Goal: Information Seeking & Learning: Learn about a topic

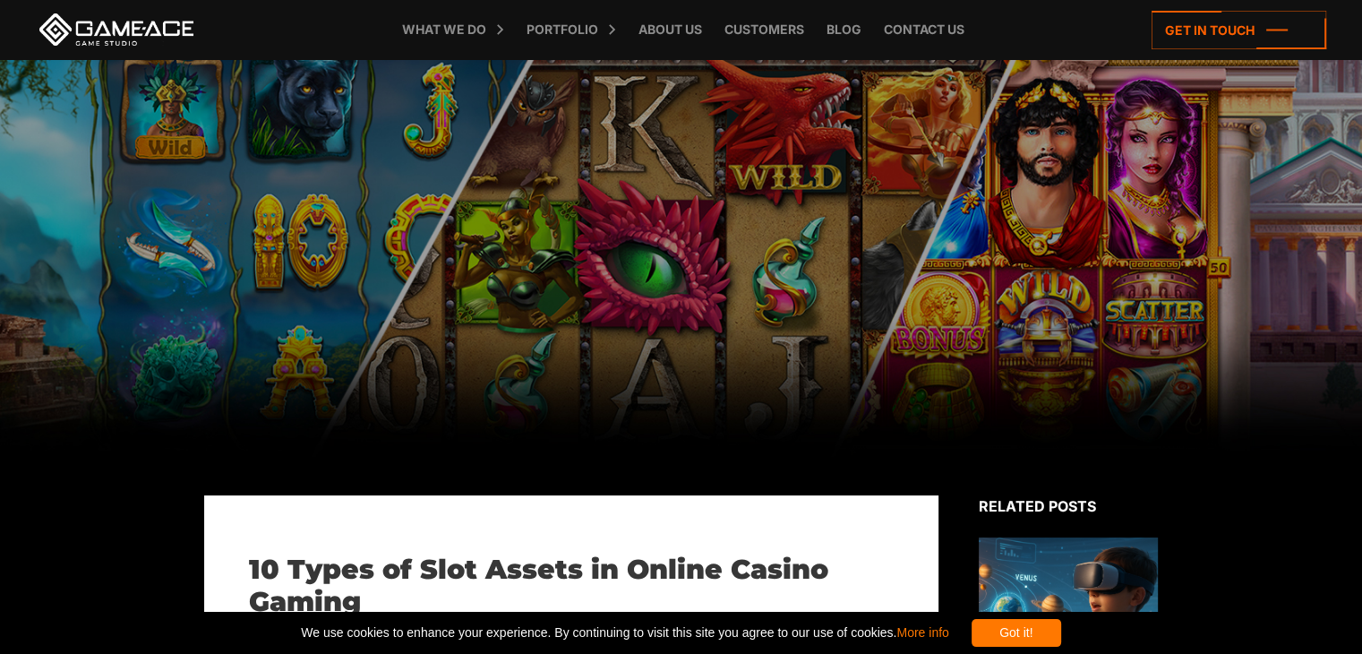
click at [1042, 631] on div "Got it!" at bounding box center [1016, 633] width 90 height 28
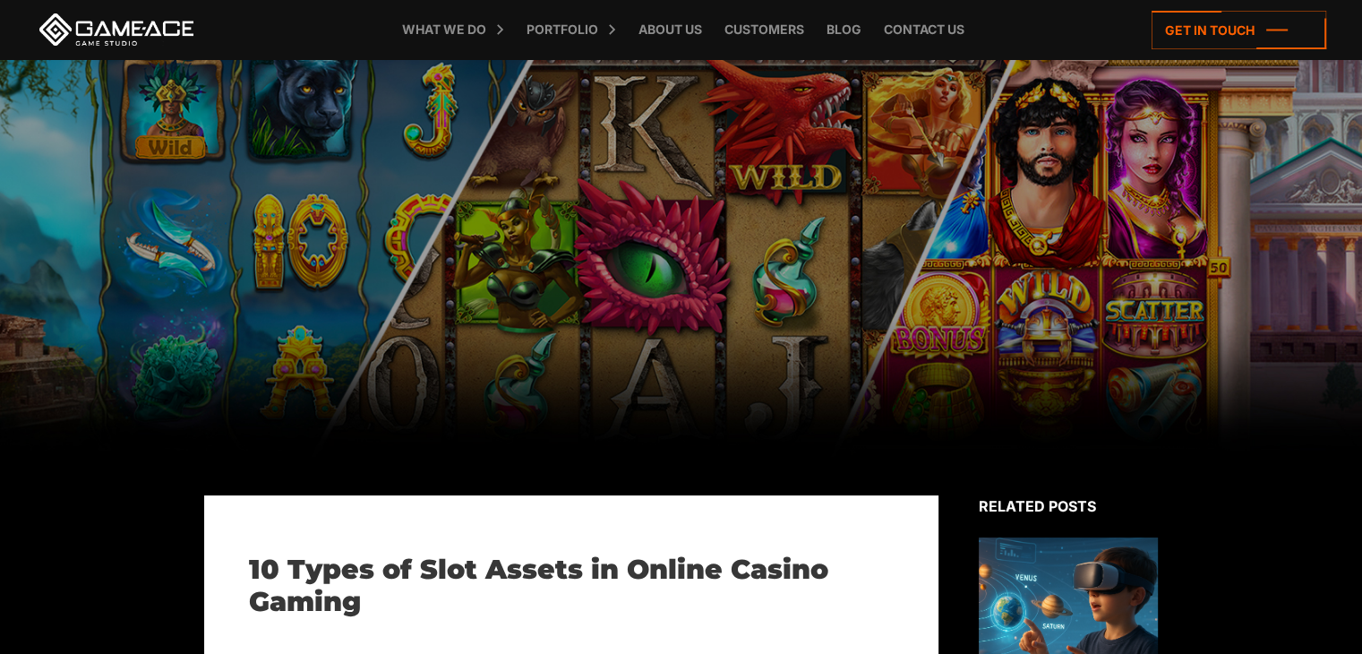
click at [745, 563] on h1 "10 Types of Slot Assets in Online Casino Gaming" at bounding box center [571, 585] width 645 height 64
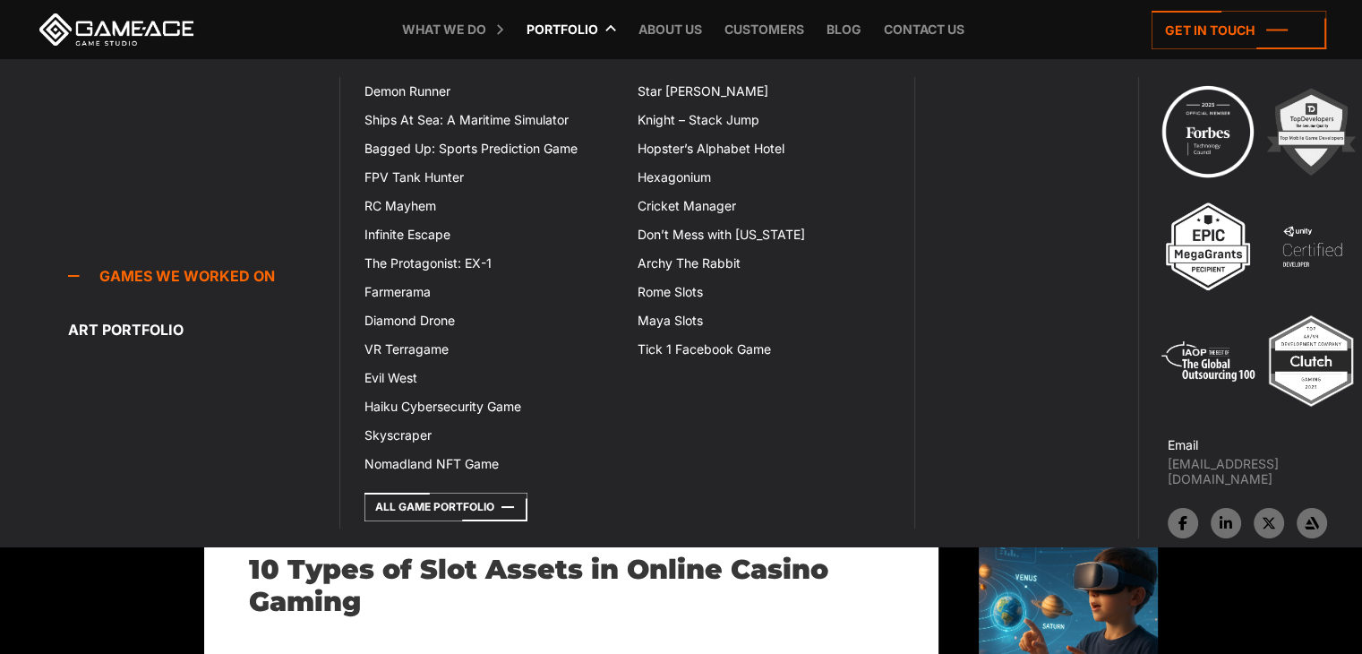
click at [575, 33] on link "Portfolio" at bounding box center [563, 29] width 90 height 59
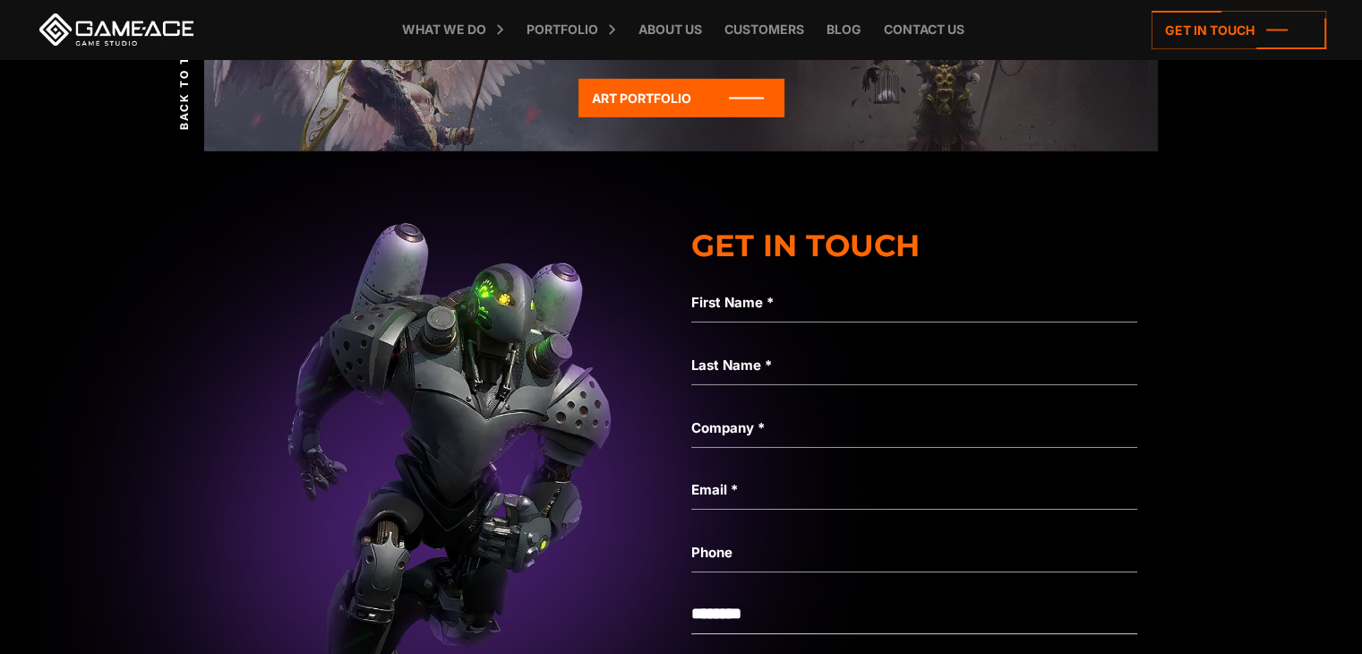
scroll to position [5884, 0]
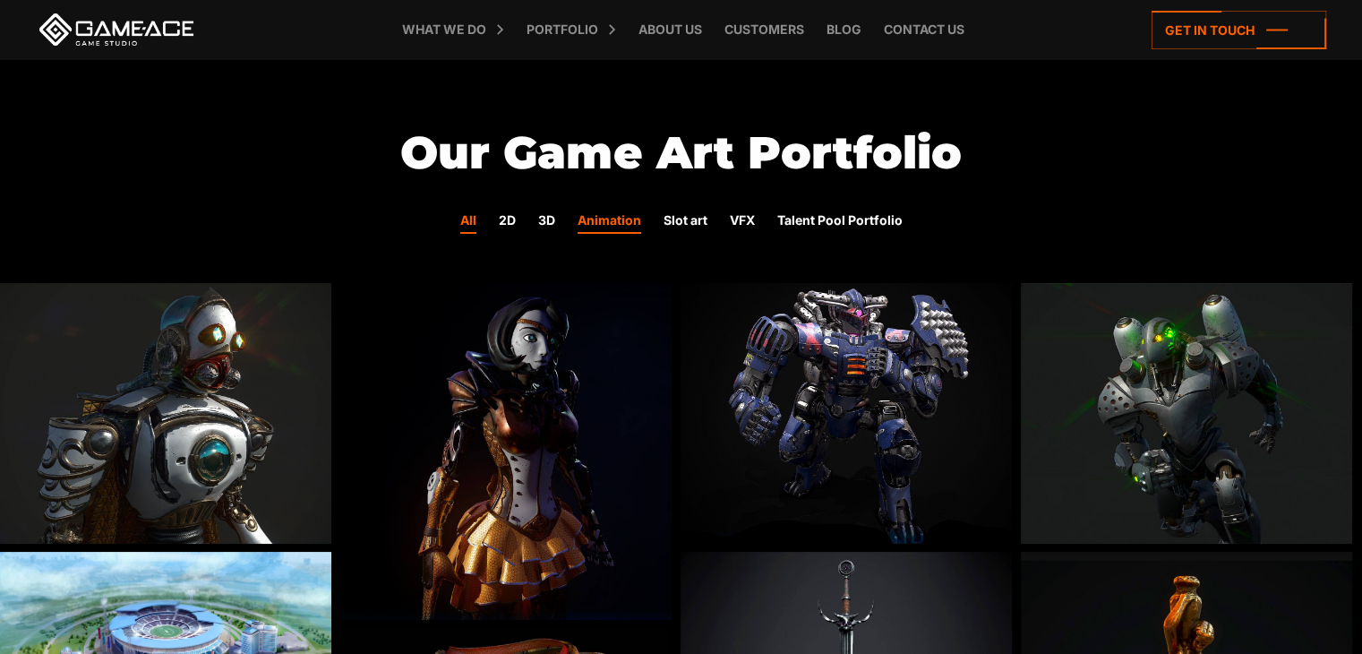
click at [615, 221] on link "Animation" at bounding box center [610, 221] width 64 height 23
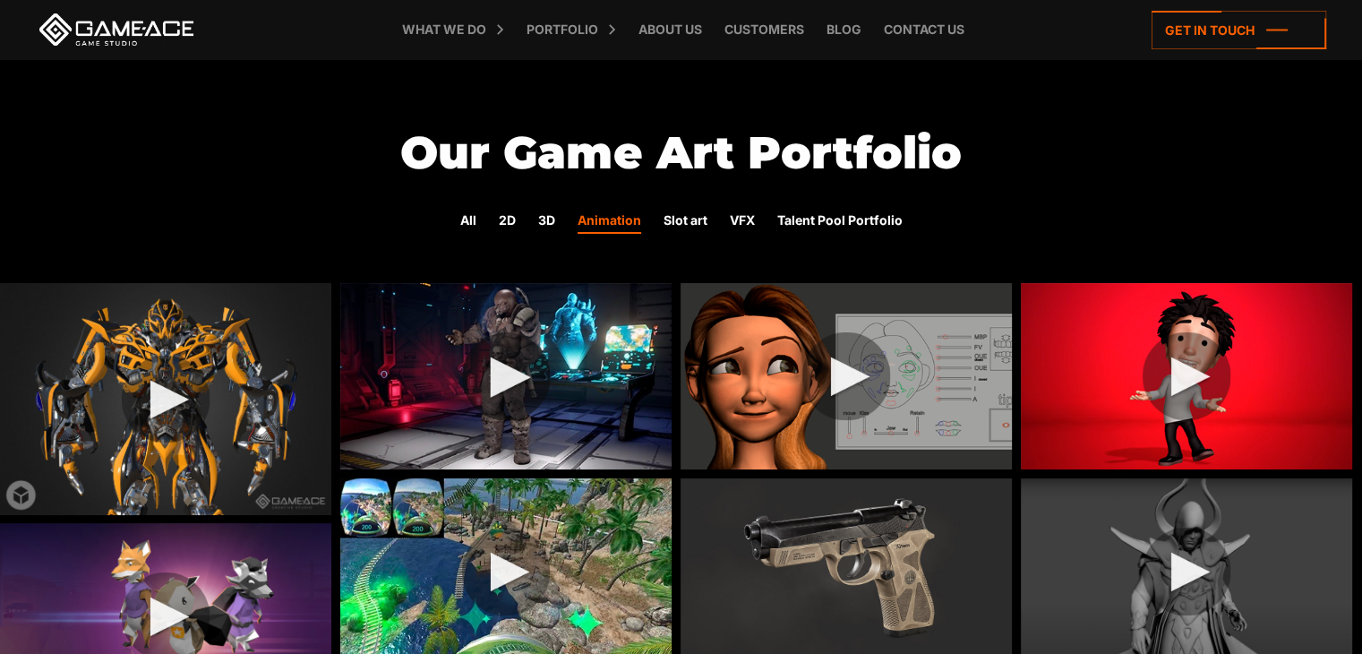
click at [510, 369] on img at bounding box center [505, 376] width 331 height 186
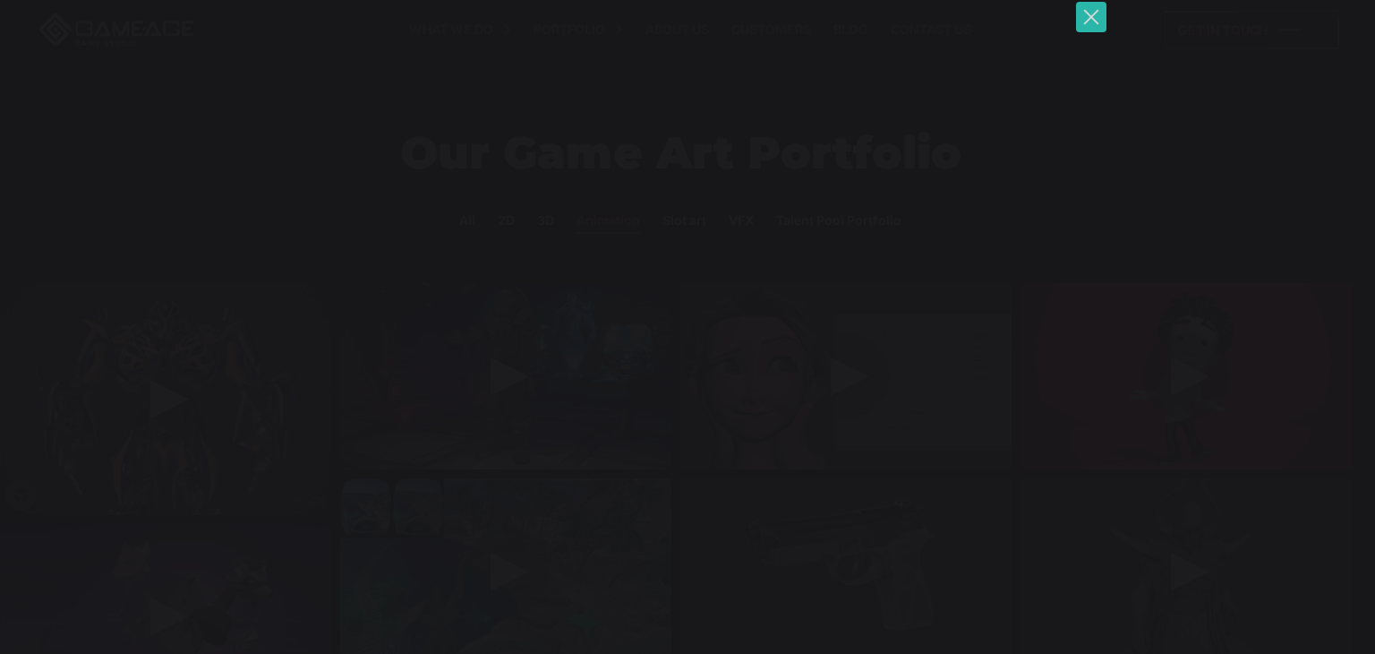
click at [1088, 17] on button "You can close this modal content with the ESC key" at bounding box center [1091, 17] width 30 height 30
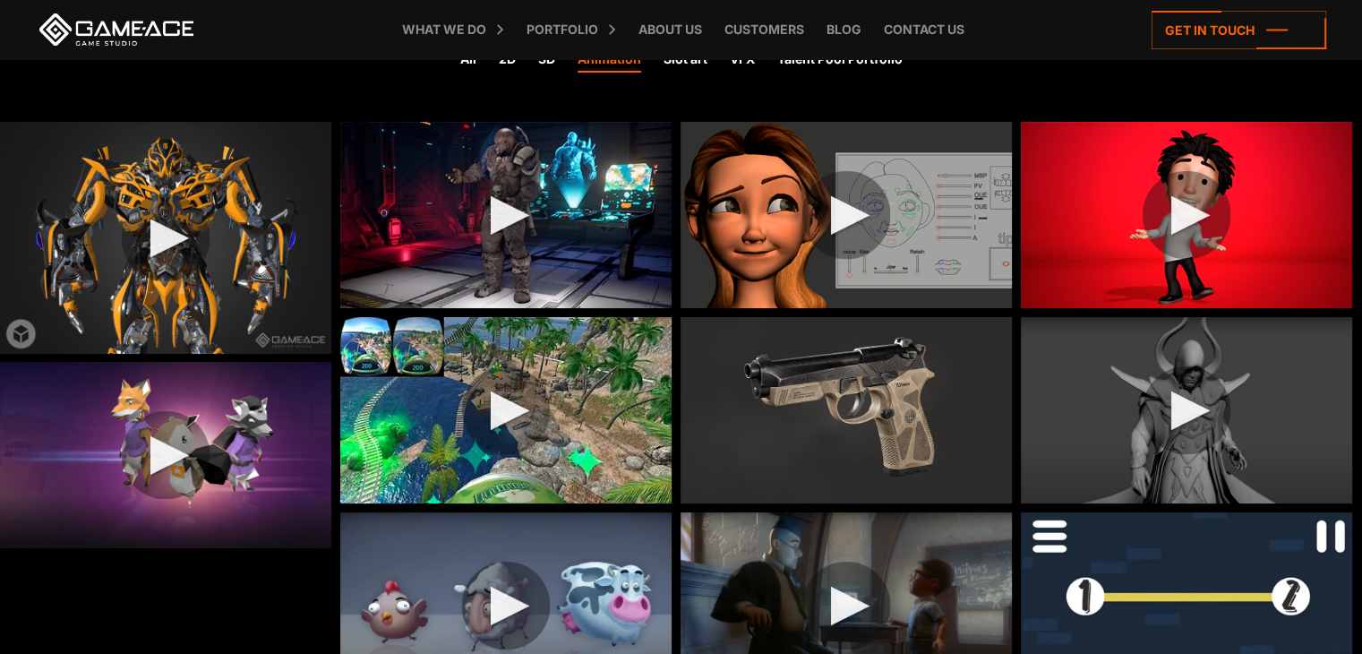
scroll to position [179, 0]
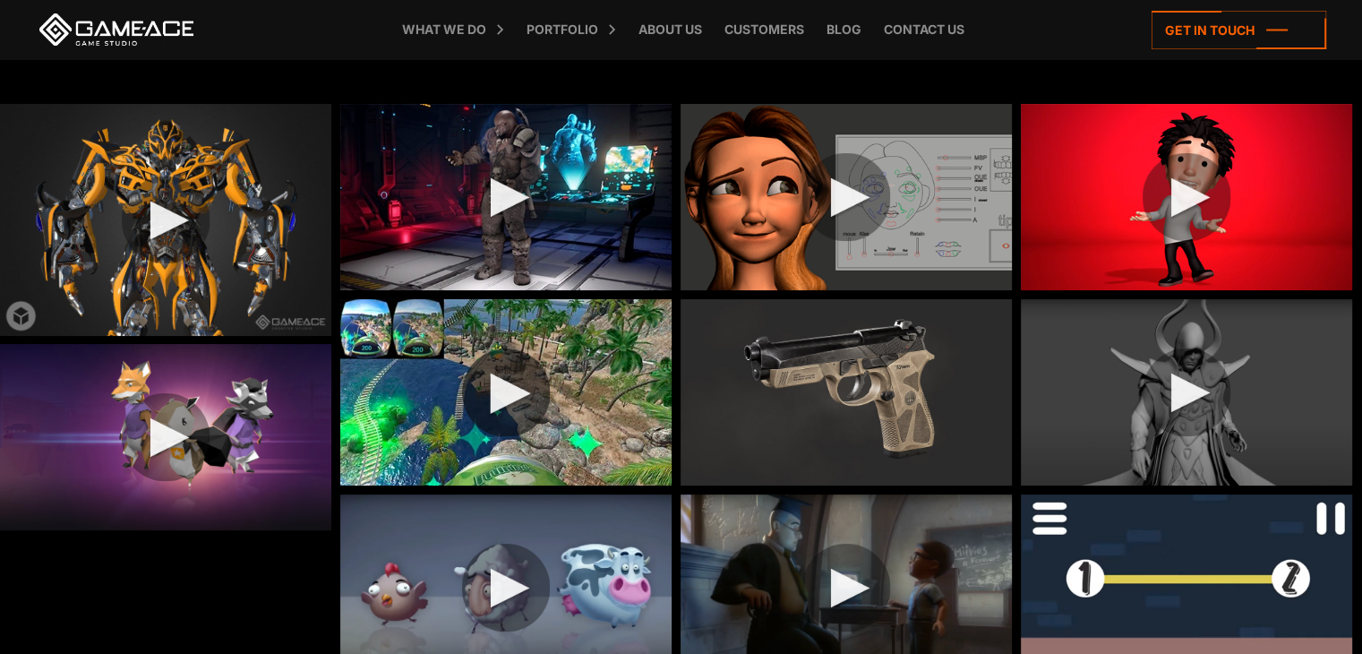
click at [486, 380] on img at bounding box center [505, 392] width 331 height 186
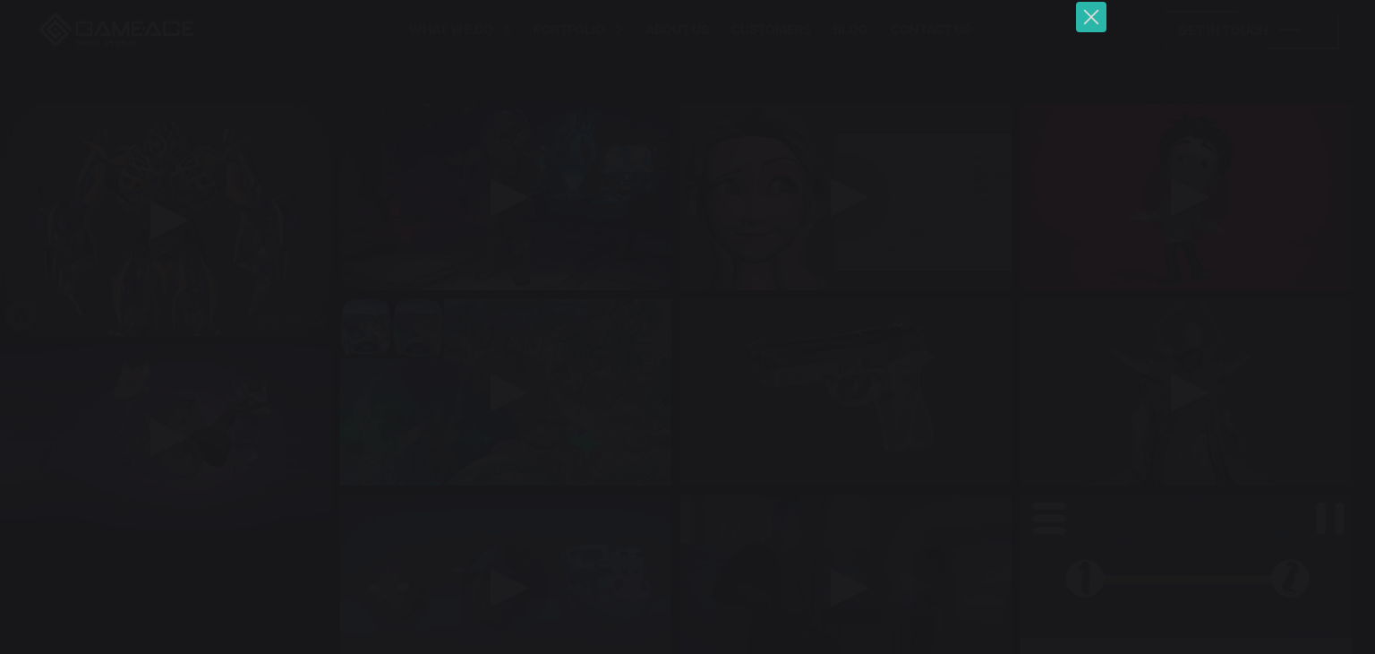
click at [1086, 15] on button "You can close this modal content with the ESC key" at bounding box center [1091, 17] width 30 height 30
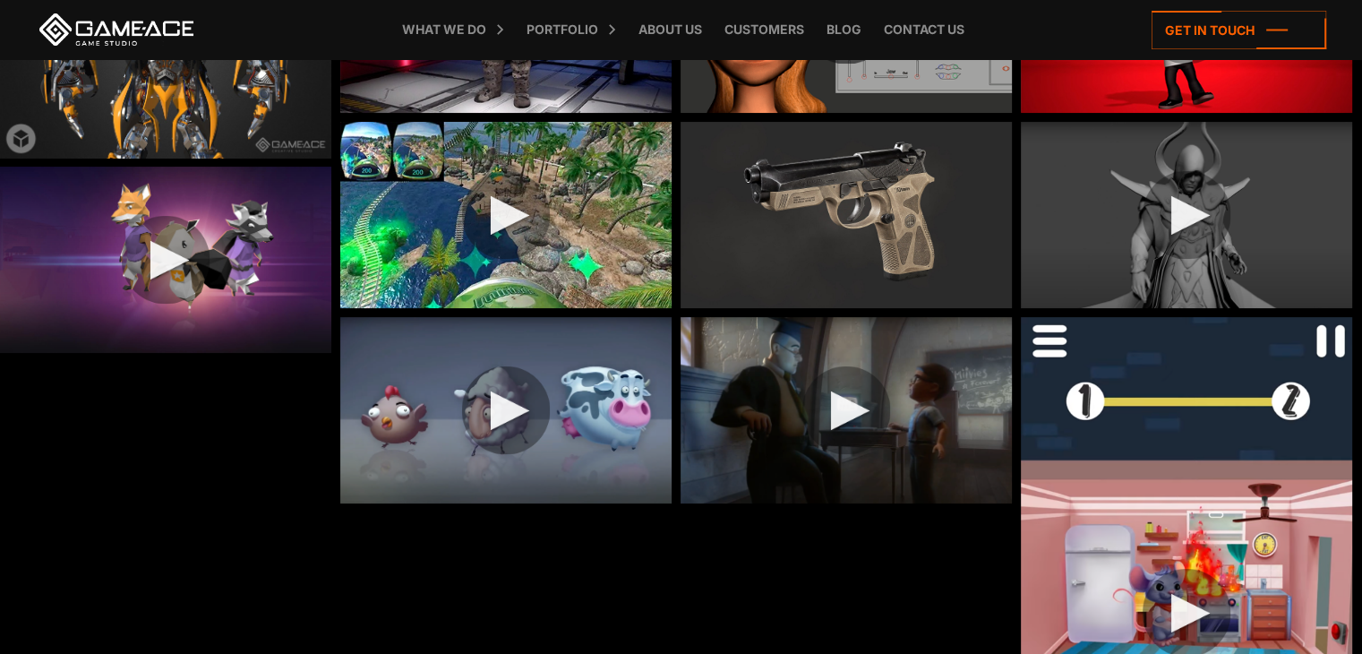
scroll to position [358, 0]
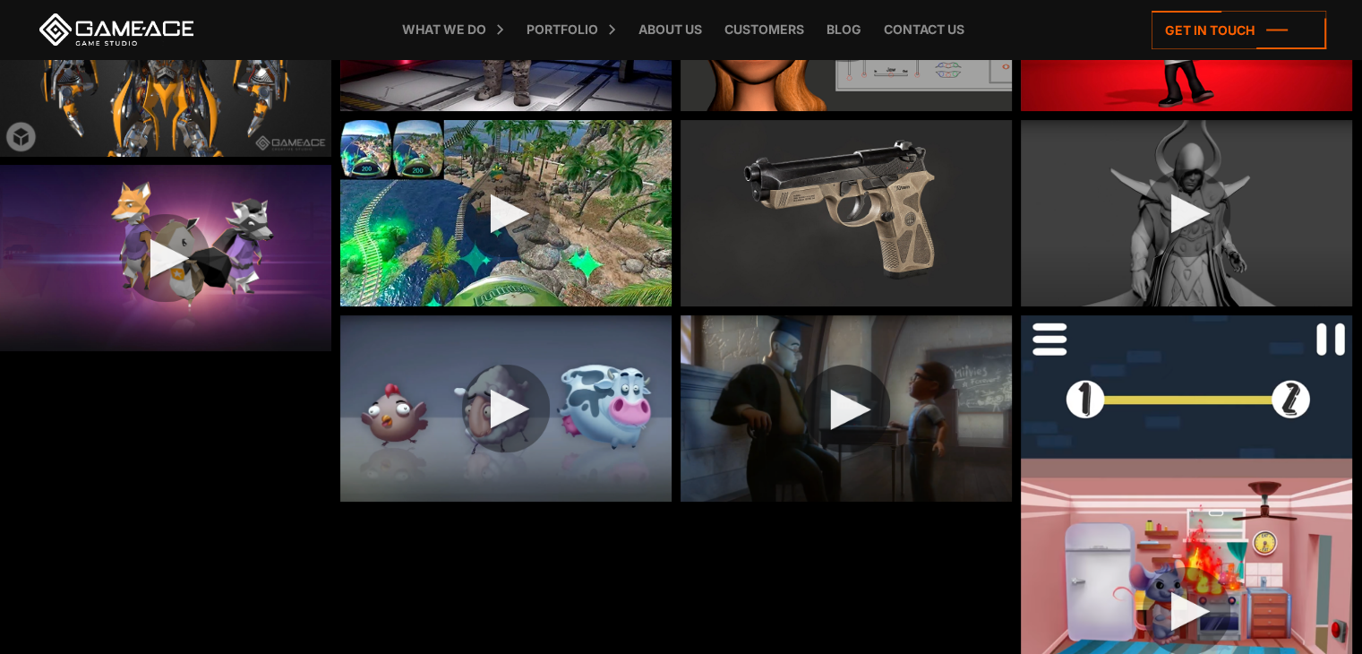
click at [820, 404] on img at bounding box center [845, 408] width 331 height 186
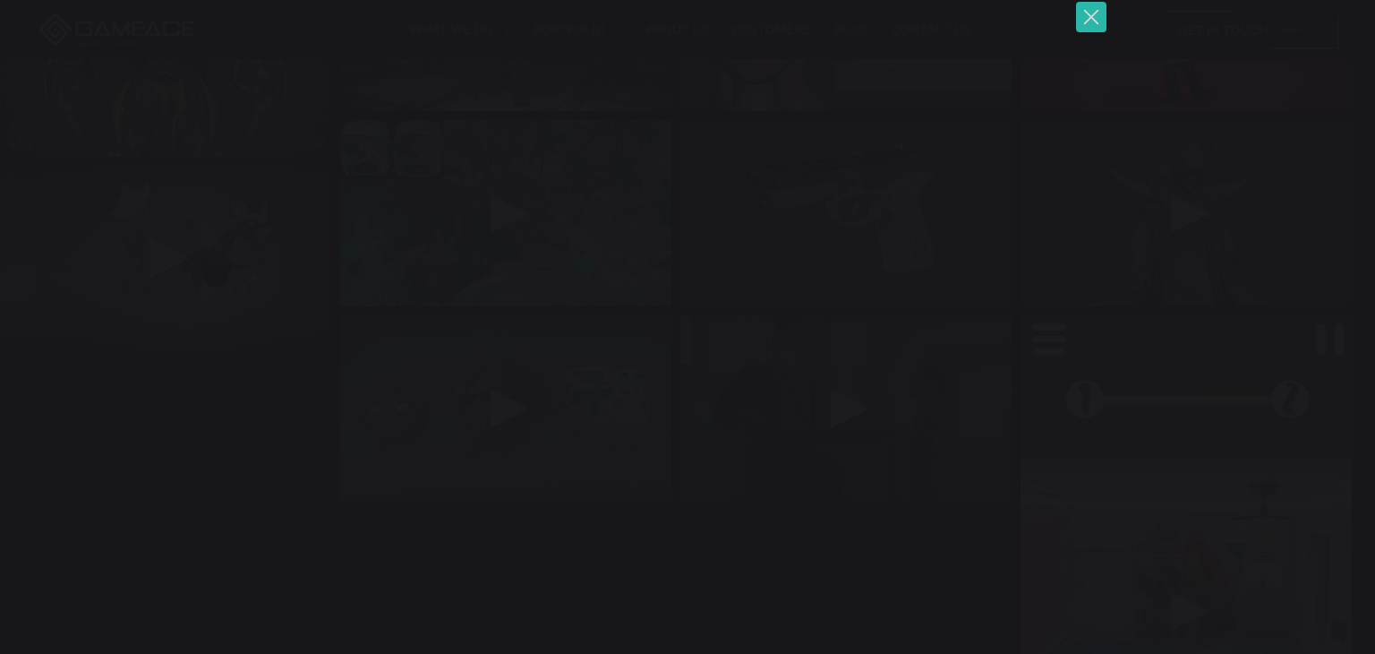
click at [1093, 16] on button "You can close this modal content with the ESC key" at bounding box center [1091, 17] width 30 height 30
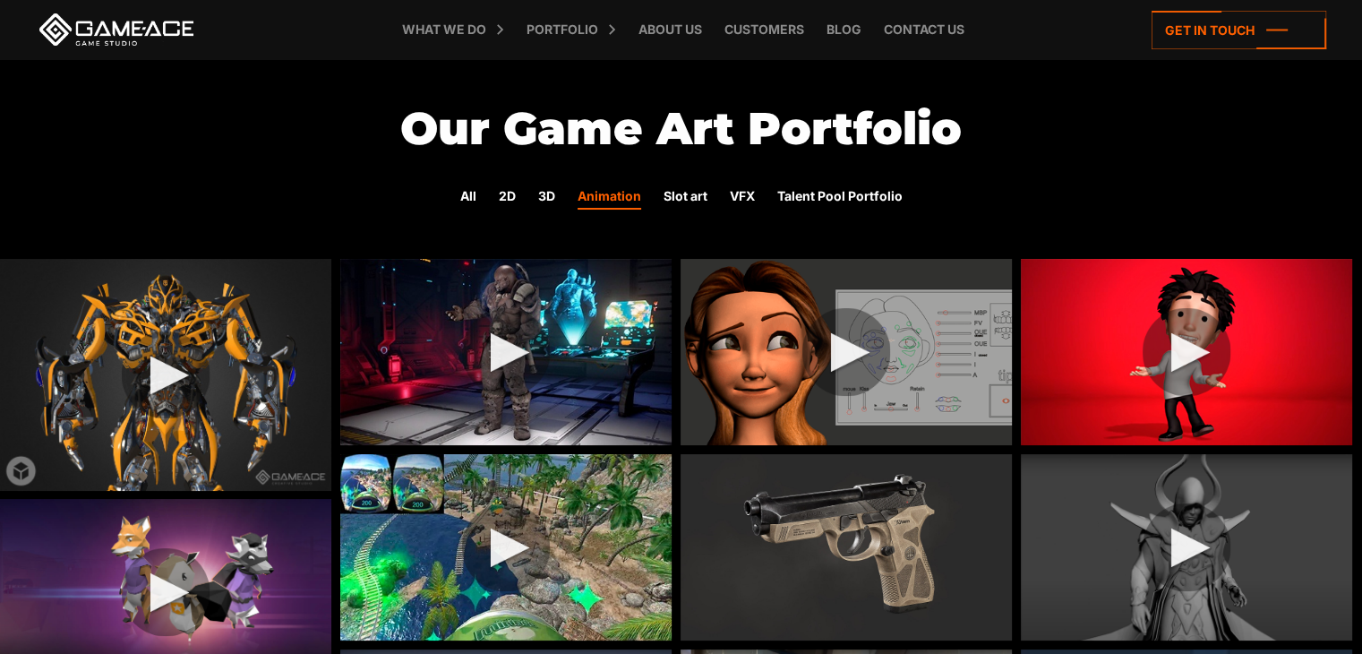
scroll to position [0, 0]
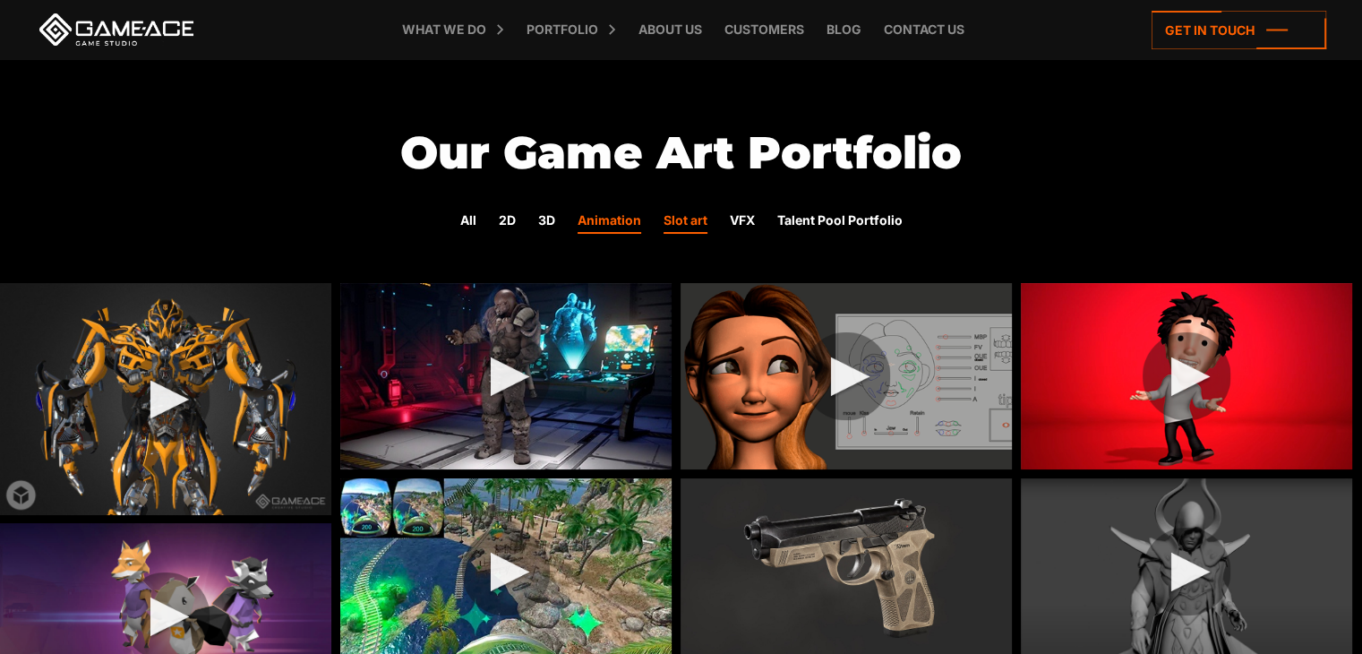
click at [683, 223] on link "Slot art" at bounding box center [685, 221] width 44 height 23
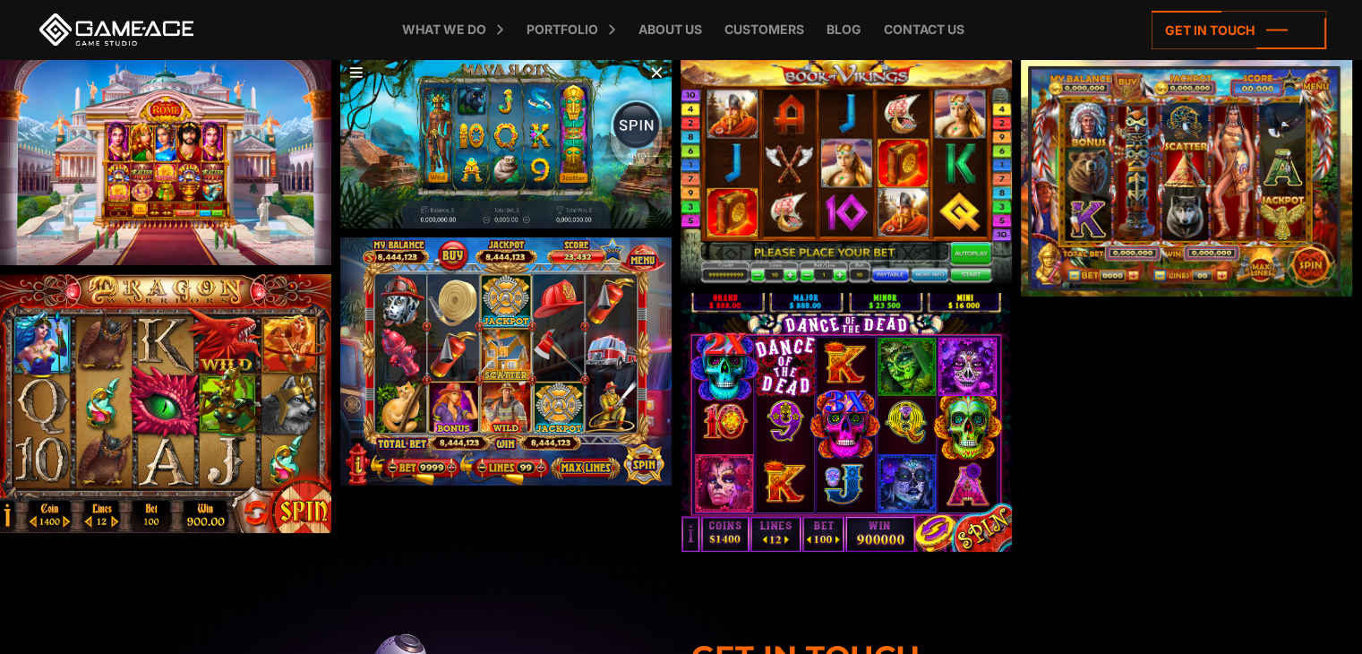
scroll to position [179, 0]
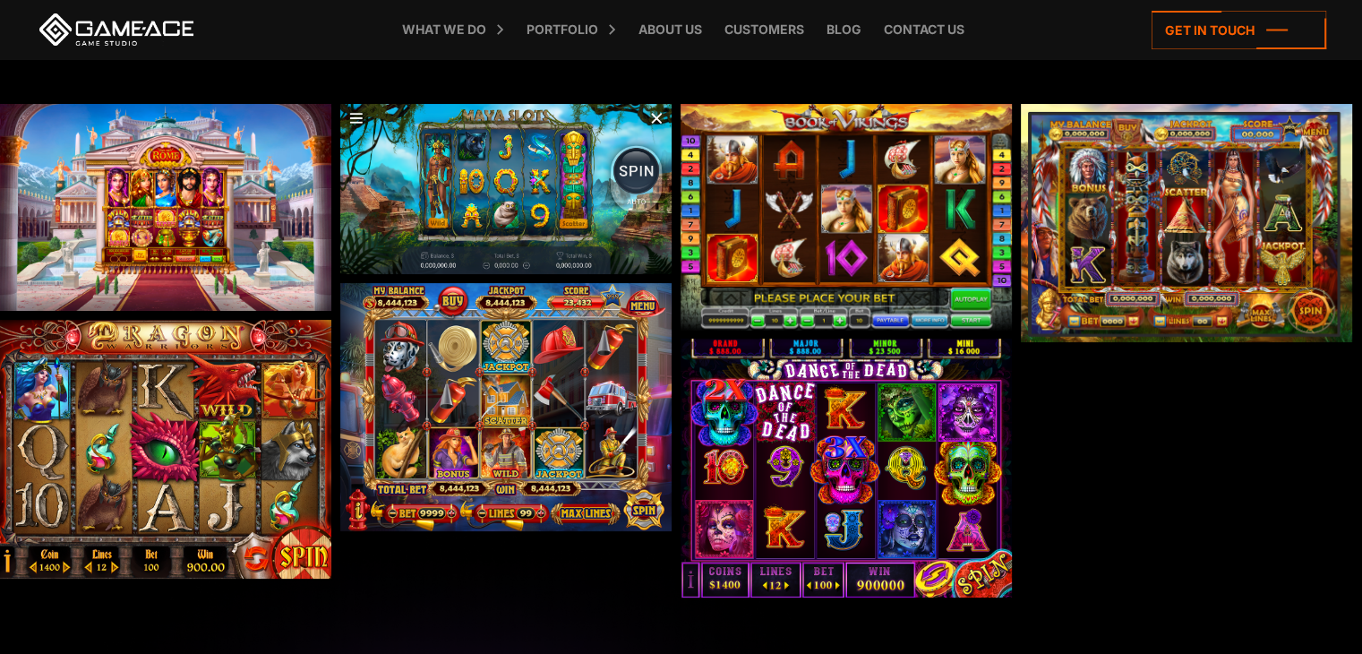
click at [544, 175] on img at bounding box center [505, 189] width 331 height 170
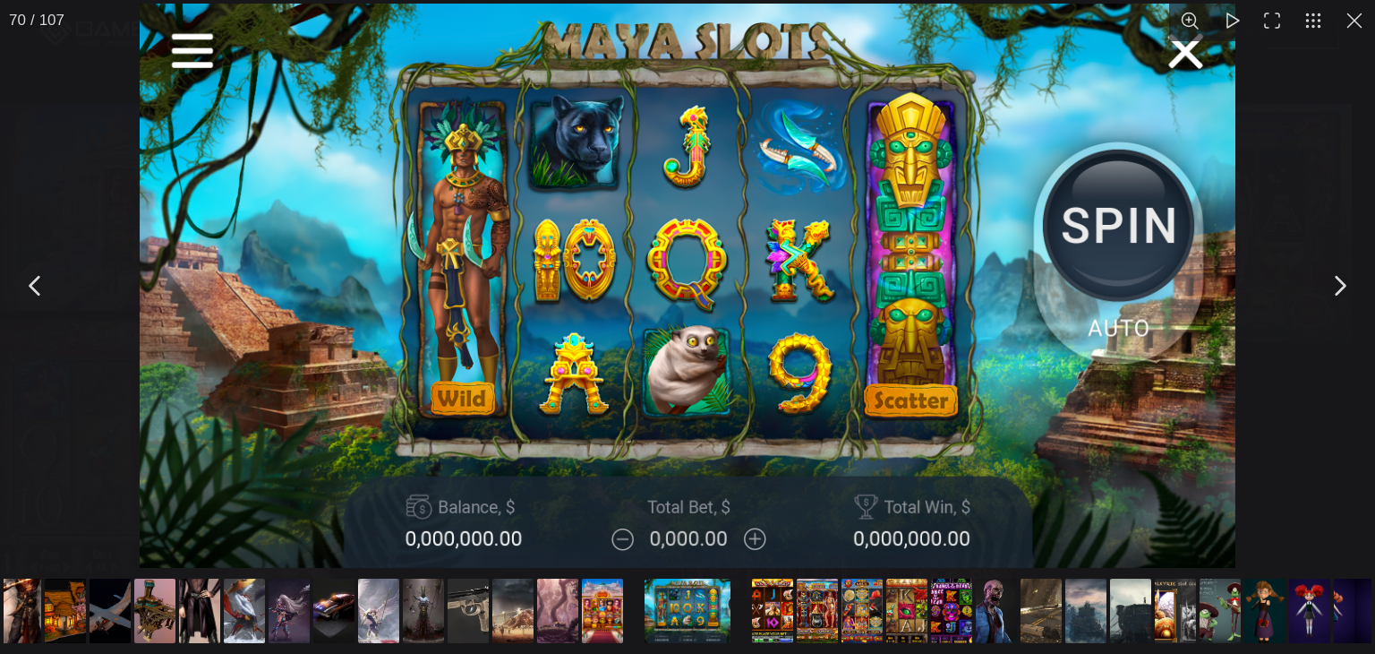
click at [1131, 309] on img "You can close this modal content with the ESC key" at bounding box center [688, 286] width 1097 height 564
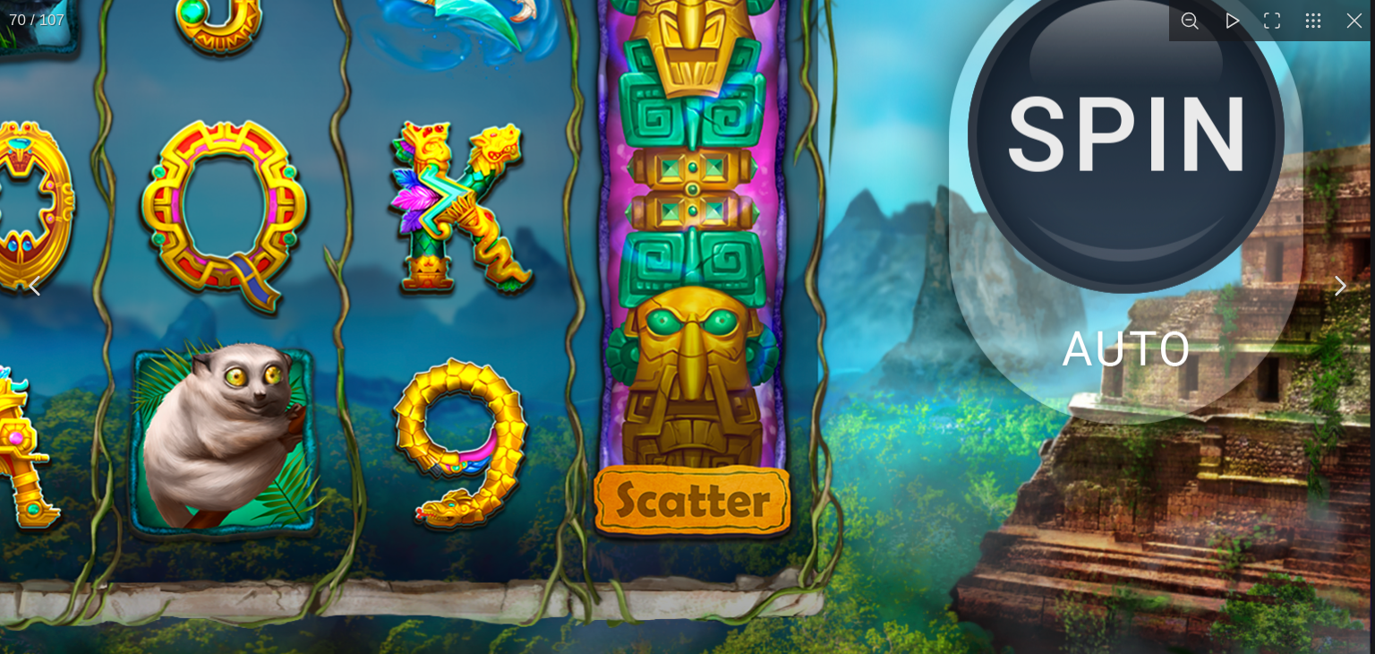
click at [1131, 309] on img "You can close this modal content with the ESC key" at bounding box center [226, 259] width 2292 height 1178
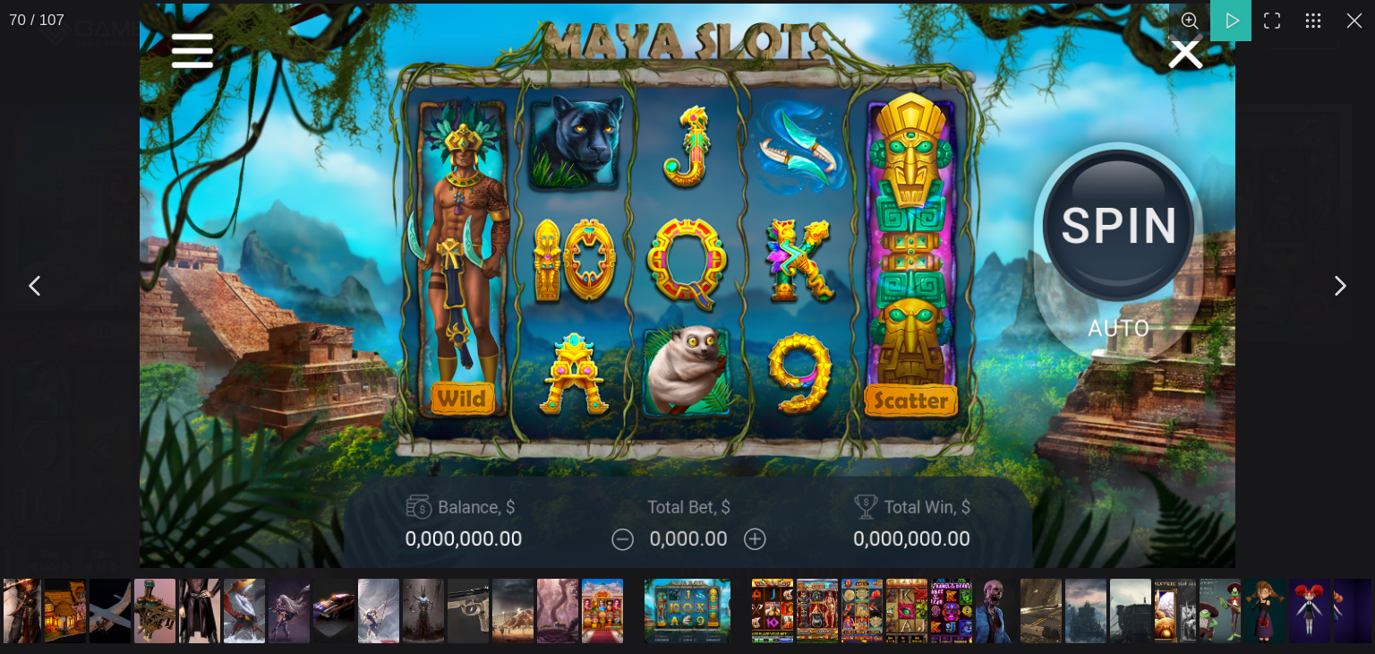
click at [1234, 22] on button "You can close this modal content with the ESC key" at bounding box center [1231, 20] width 41 height 41
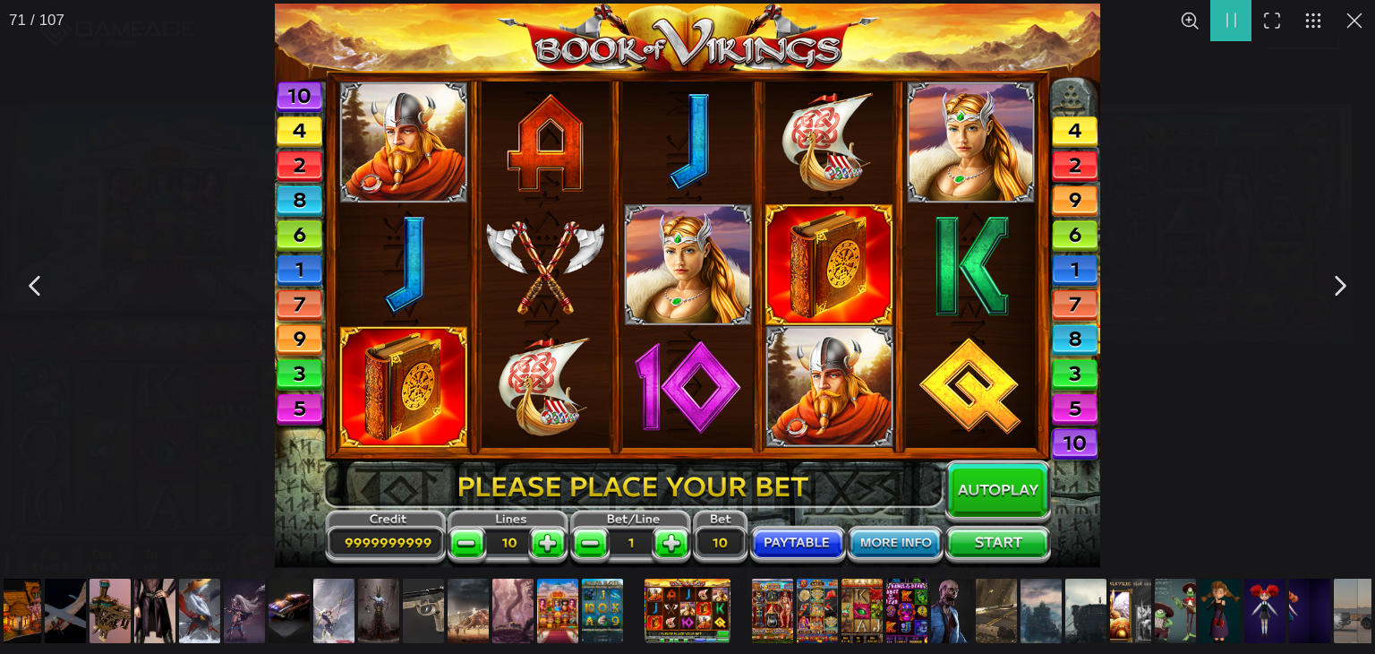
click at [1271, 210] on div "You can close this modal content with the ESC key" at bounding box center [687, 285] width 1375 height 571
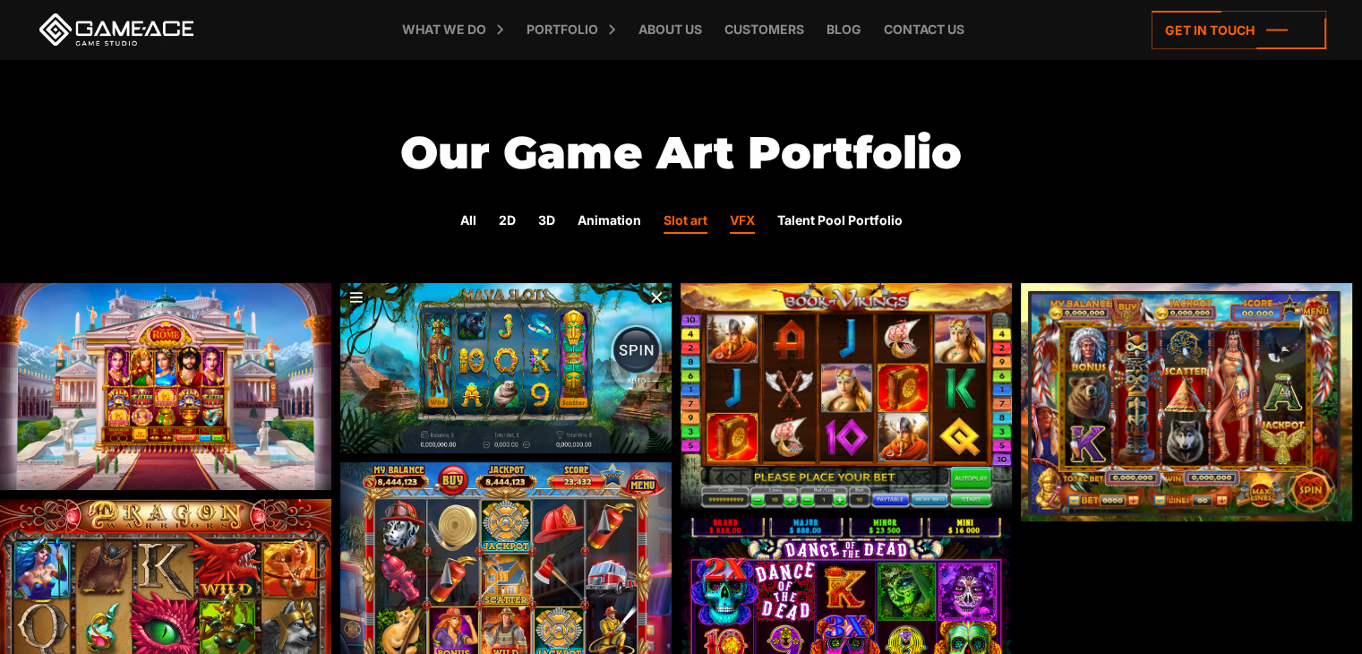
click at [744, 219] on link "VFX" at bounding box center [742, 221] width 25 height 23
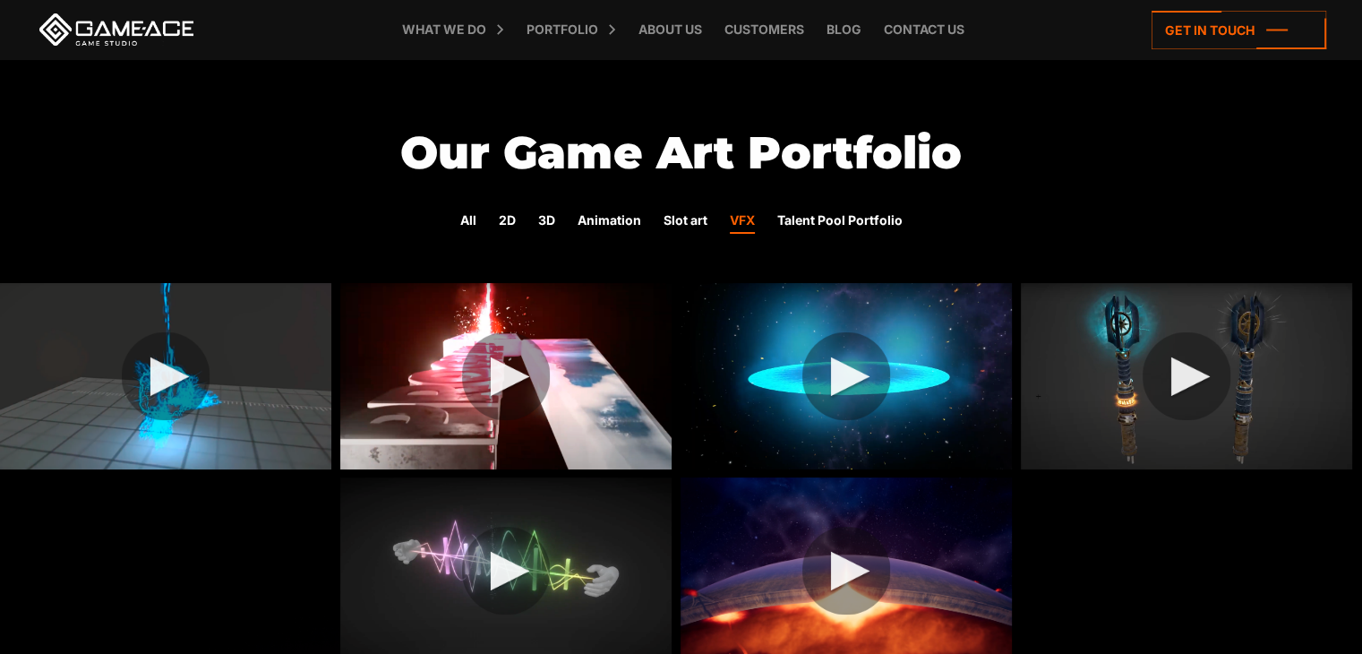
click at [175, 380] on img at bounding box center [165, 376] width 331 height 186
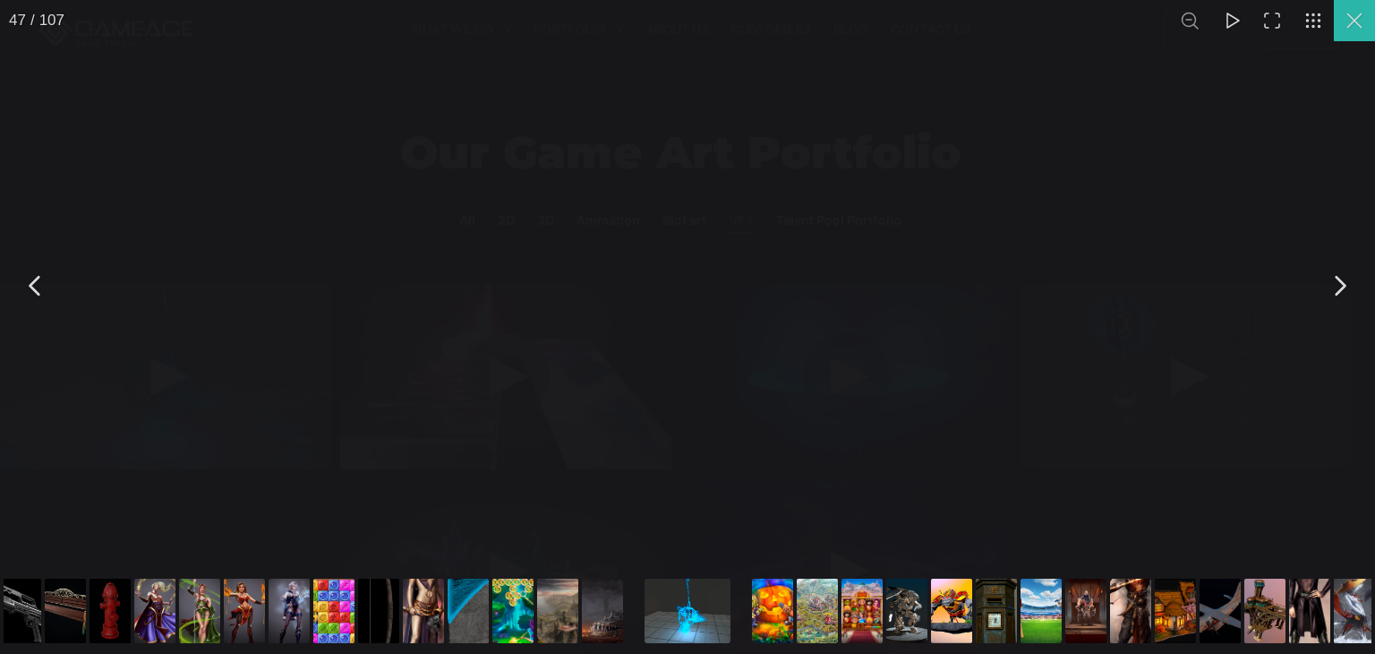
click at [1347, 18] on button "You can close this modal content with the ESC key" at bounding box center [1354, 20] width 41 height 41
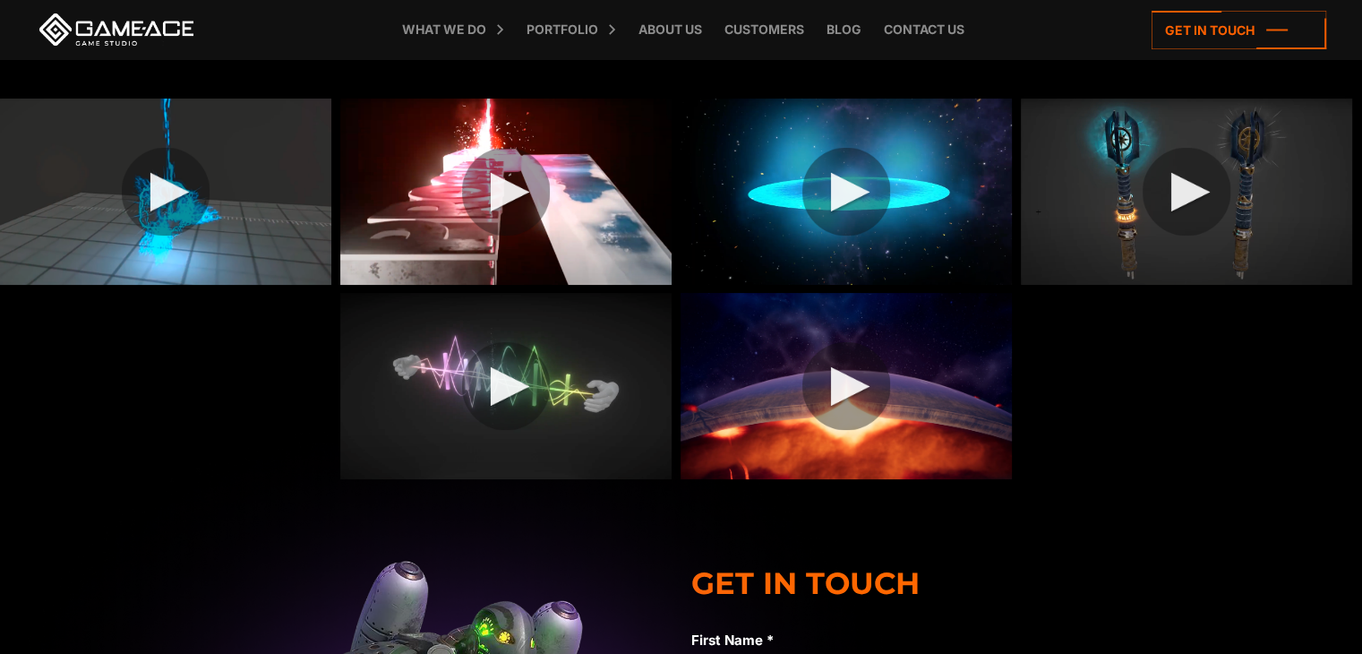
scroll to position [179, 0]
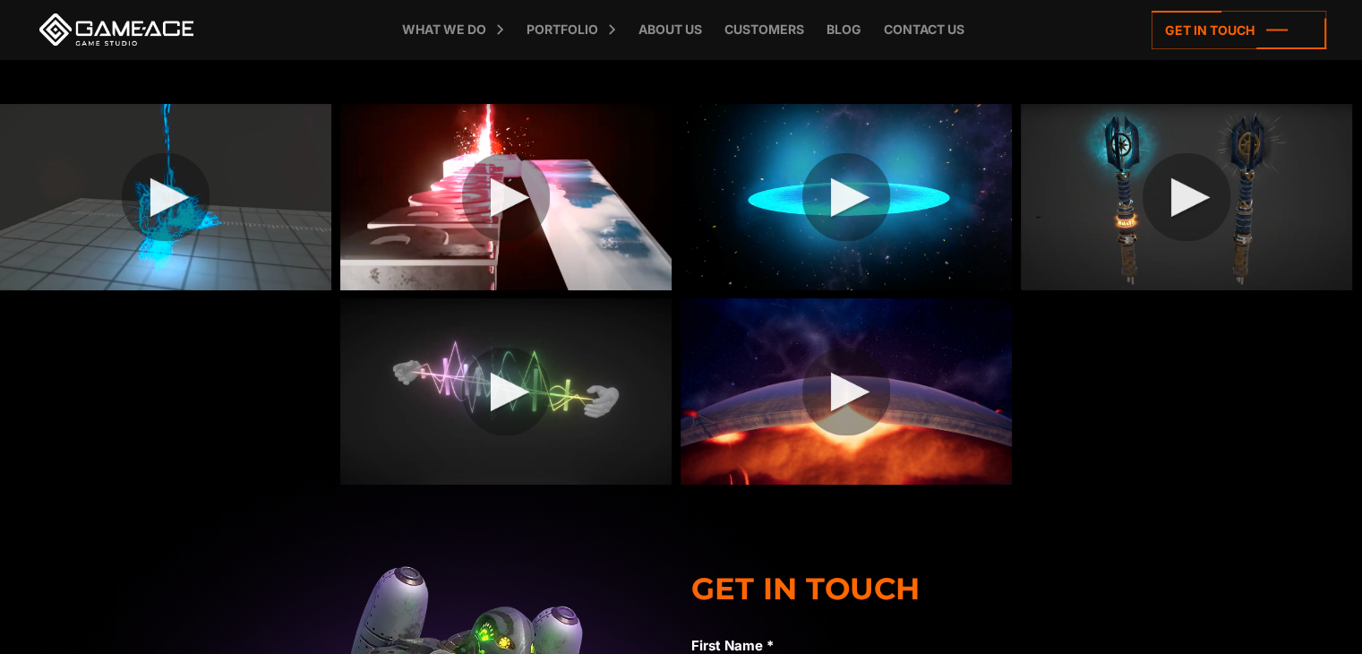
click at [1155, 205] on img at bounding box center [1186, 197] width 331 height 186
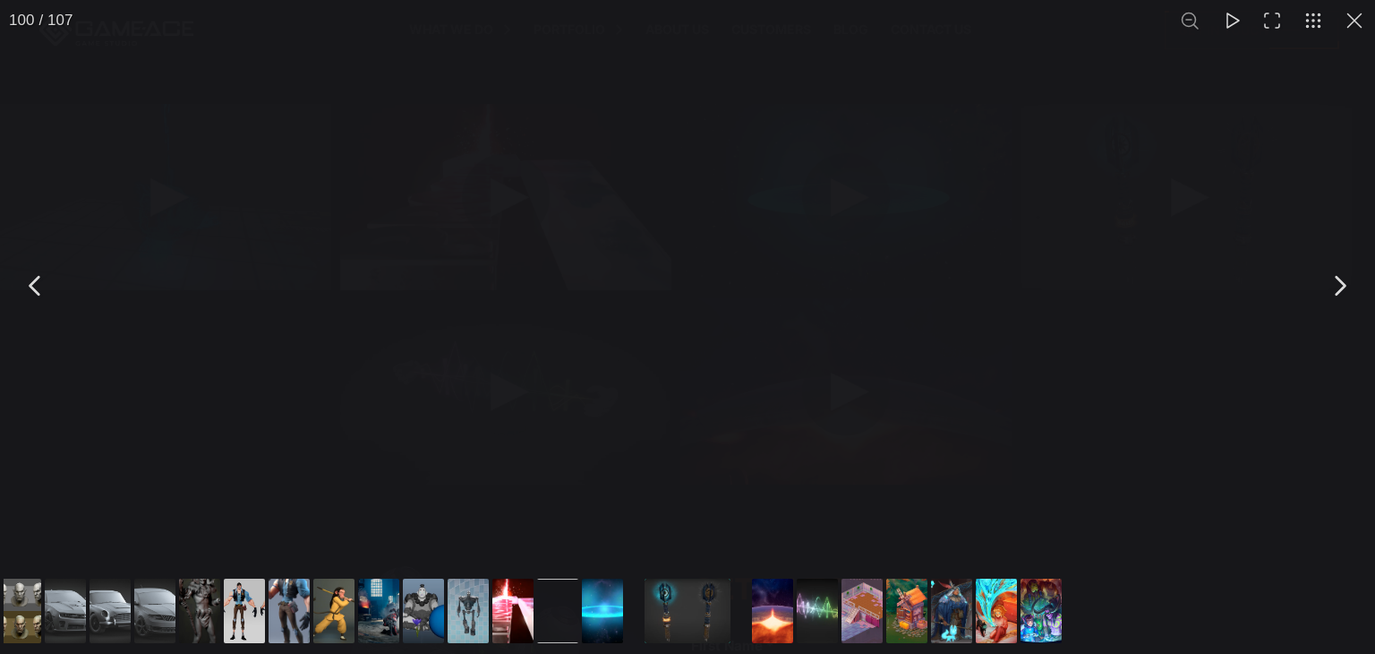
click at [688, 586] on button "Go to slide #100" at bounding box center [688, 610] width 86 height 64
click at [687, 623] on button "Go to slide #100" at bounding box center [688, 610] width 86 height 64
click at [596, 592] on button "Go to slide #99" at bounding box center [603, 610] width 86 height 64
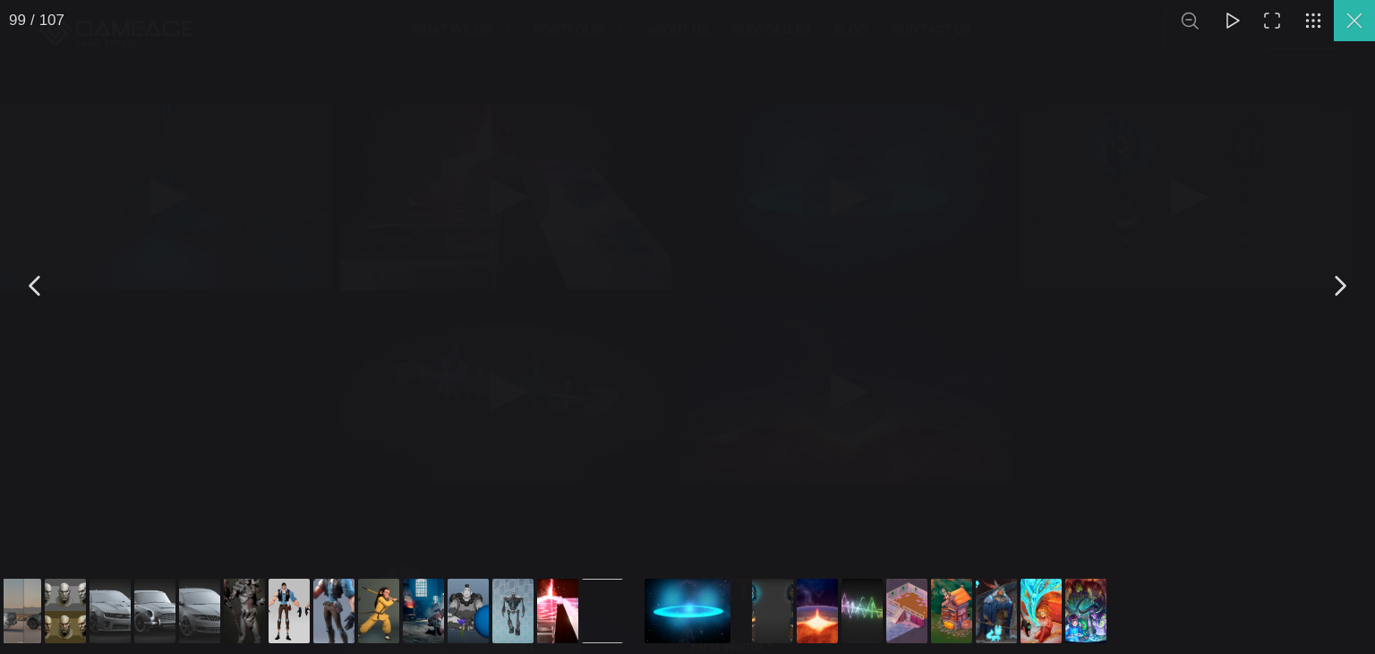
click at [1361, 23] on button "You can close this modal content with the ESC key" at bounding box center [1354, 20] width 41 height 41
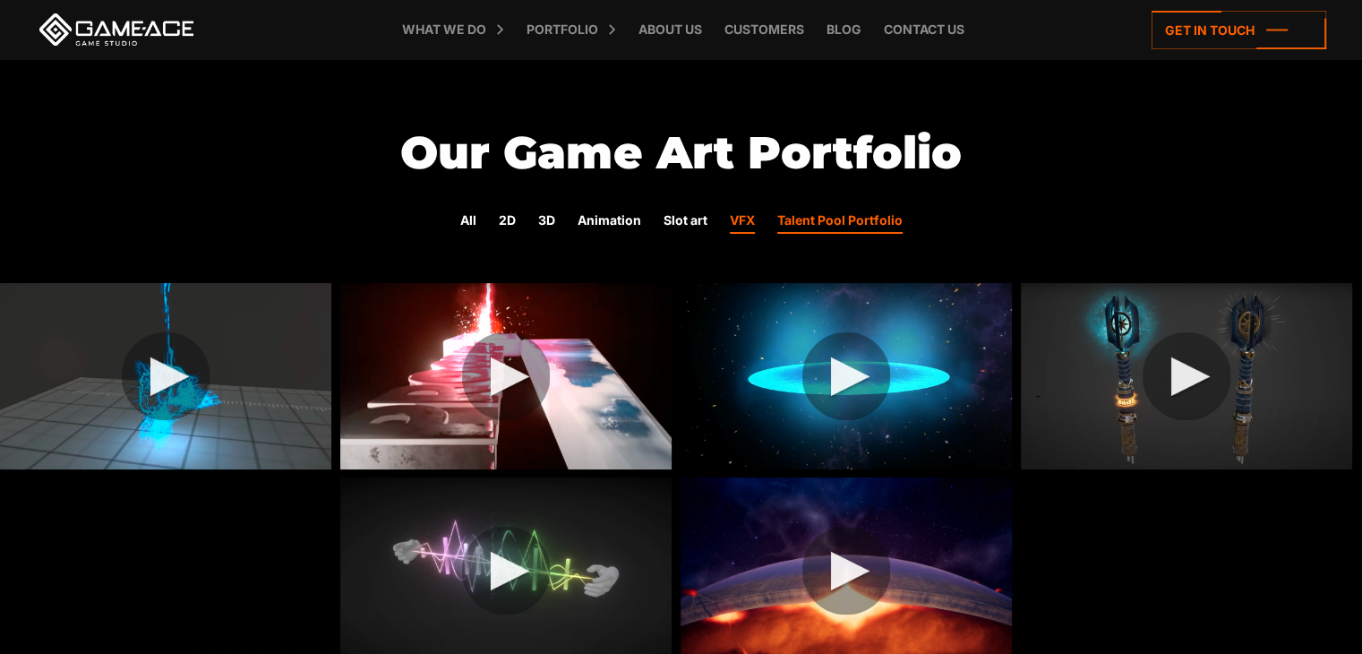
click at [845, 215] on link "Talent Pool Portfolio" at bounding box center [839, 221] width 125 height 23
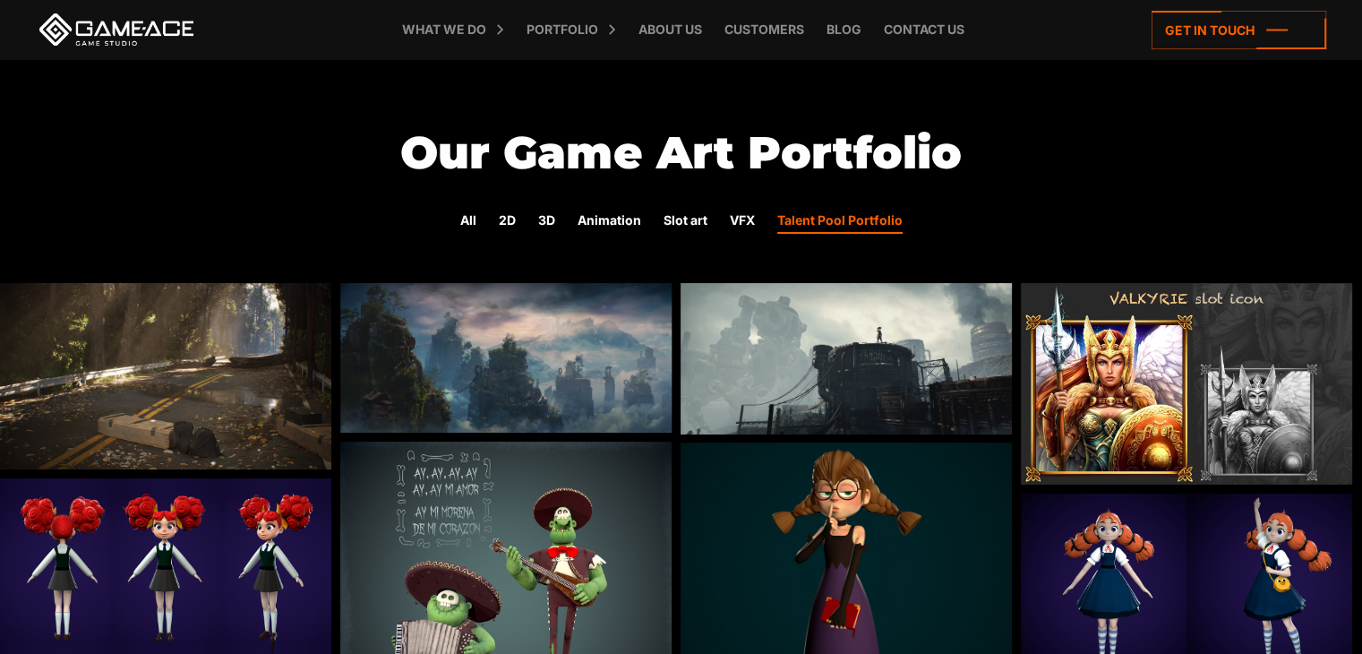
click at [1151, 385] on img at bounding box center [1186, 383] width 331 height 201
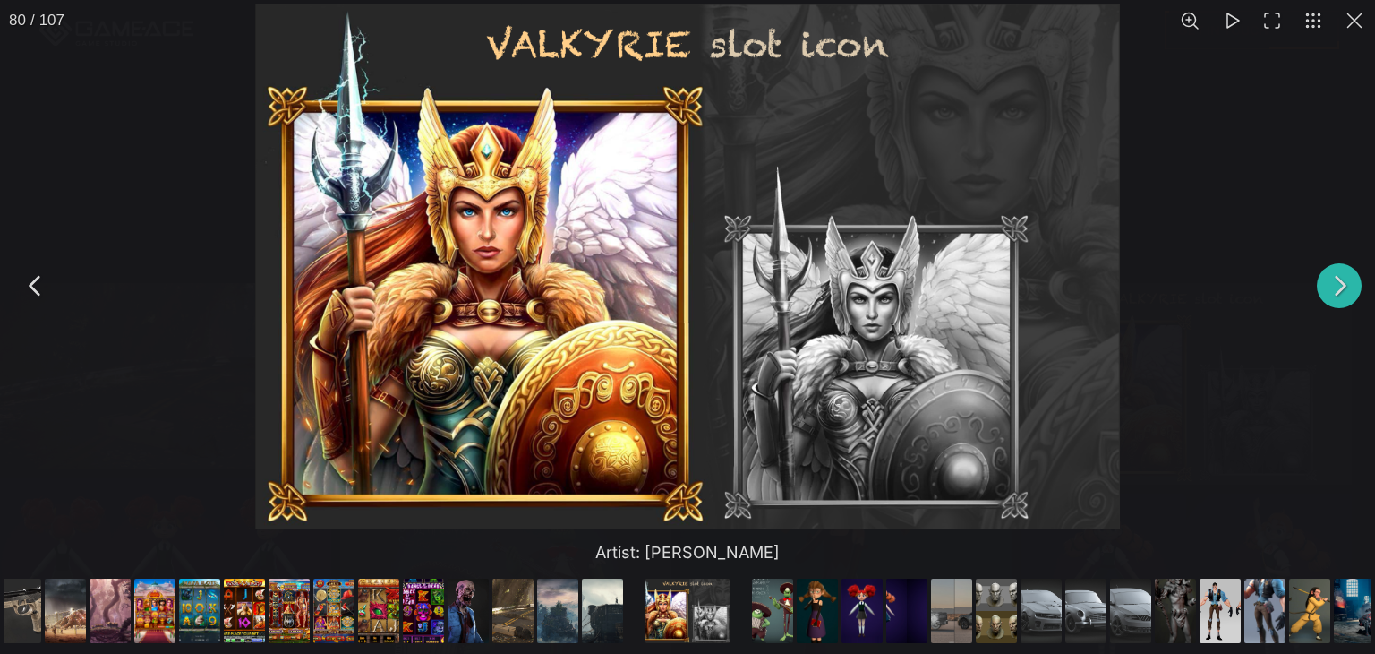
click at [1339, 277] on button "You can close this modal content with the ESC key" at bounding box center [1339, 285] width 45 height 45
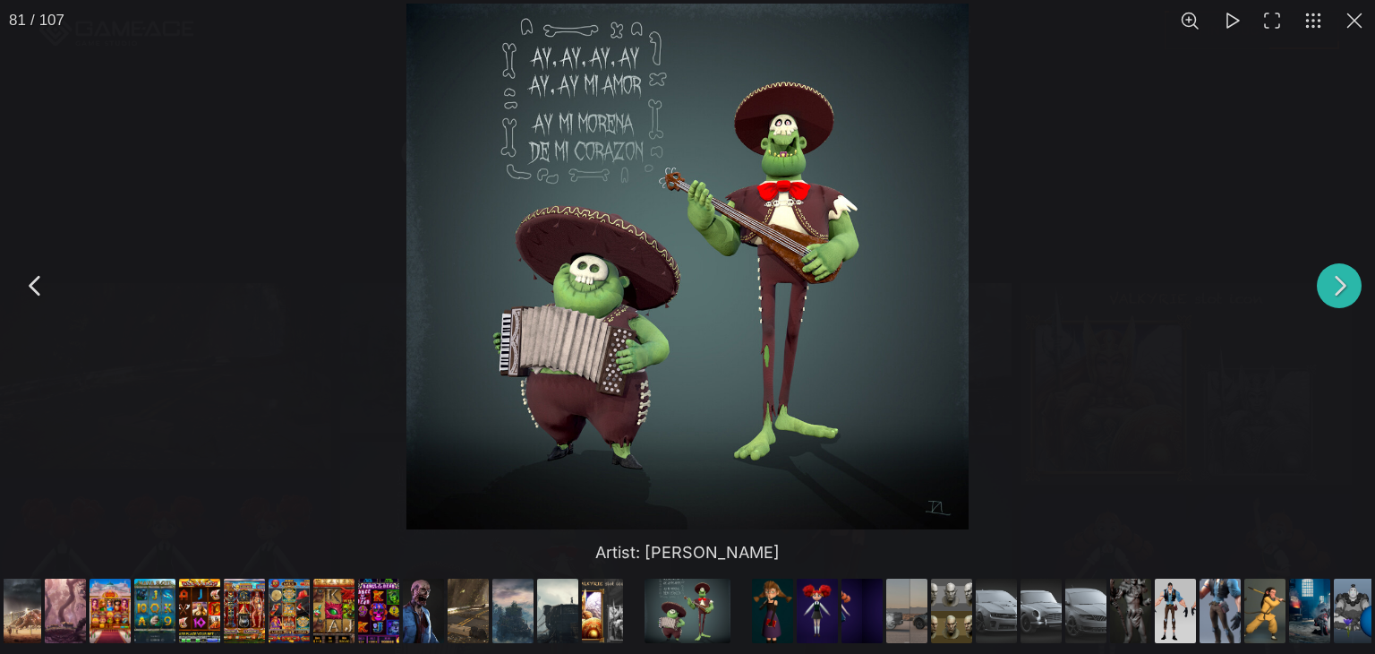
click at [1340, 291] on button "You can close this modal content with the ESC key" at bounding box center [1339, 285] width 45 height 45
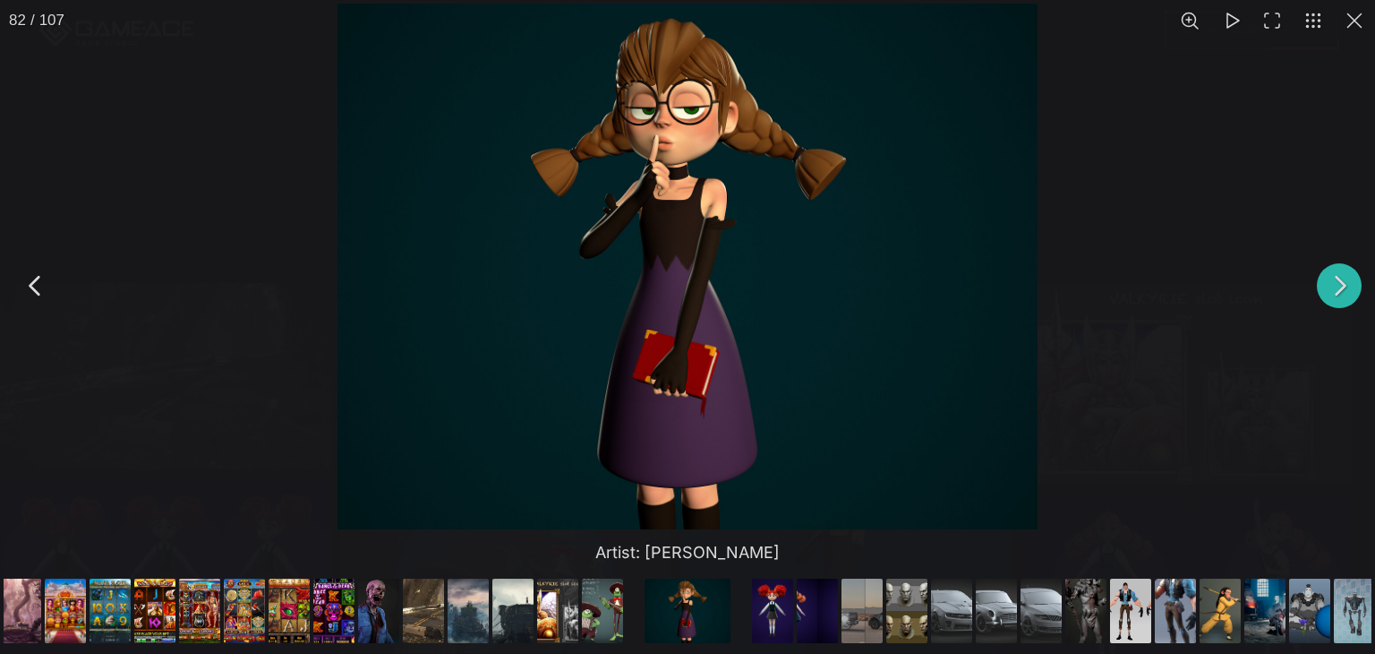
click at [1340, 291] on button "You can close this modal content with the ESC key" at bounding box center [1339, 285] width 45 height 45
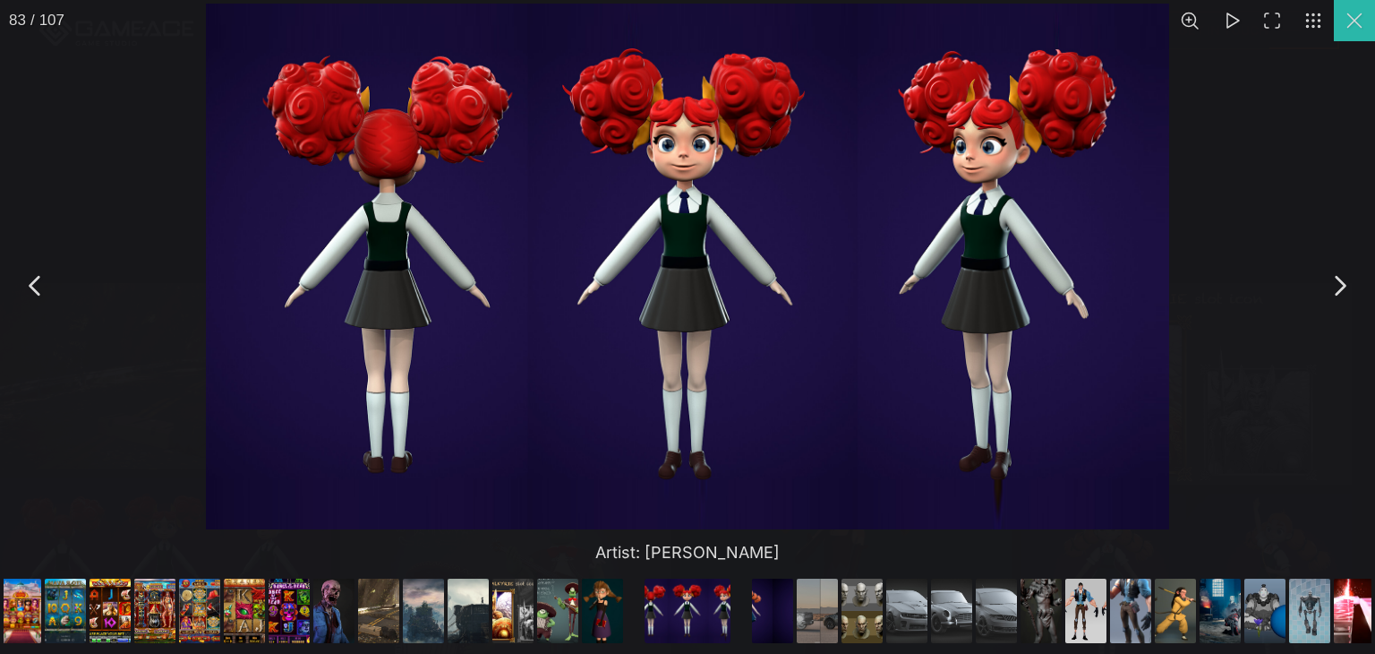
click at [1352, 30] on button "You can close this modal content with the ESC key" at bounding box center [1354, 20] width 41 height 41
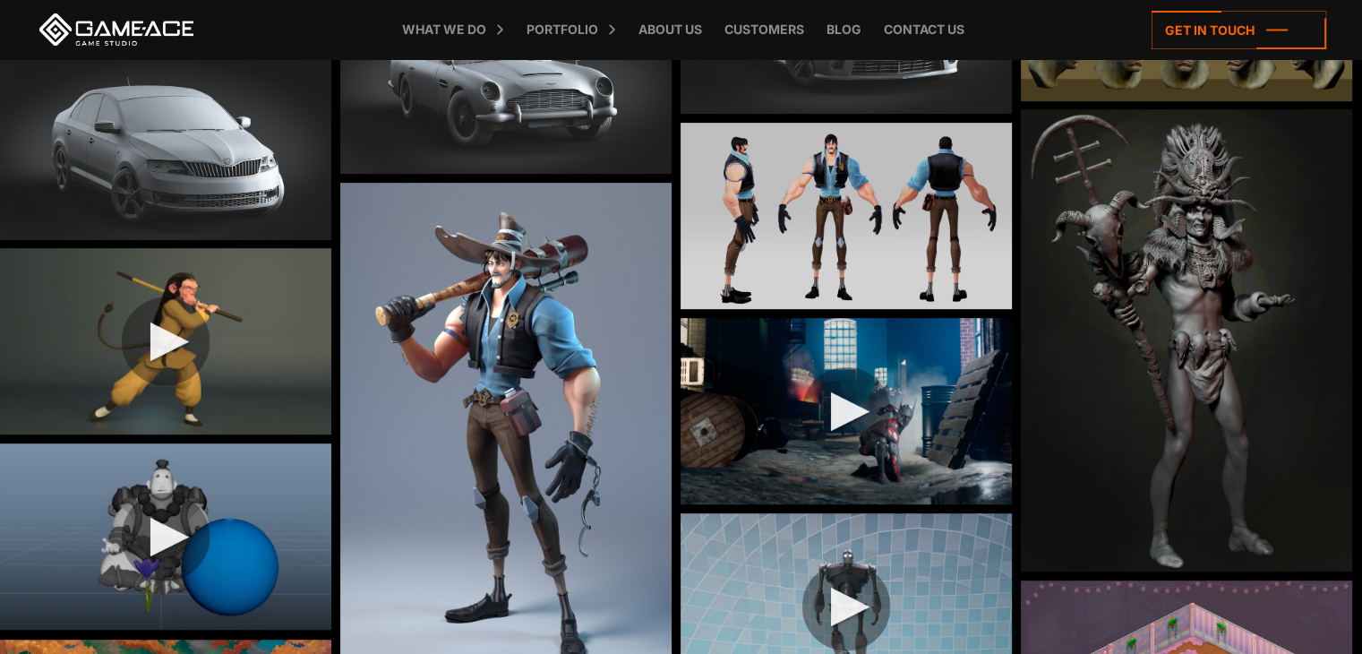
scroll to position [806, 0]
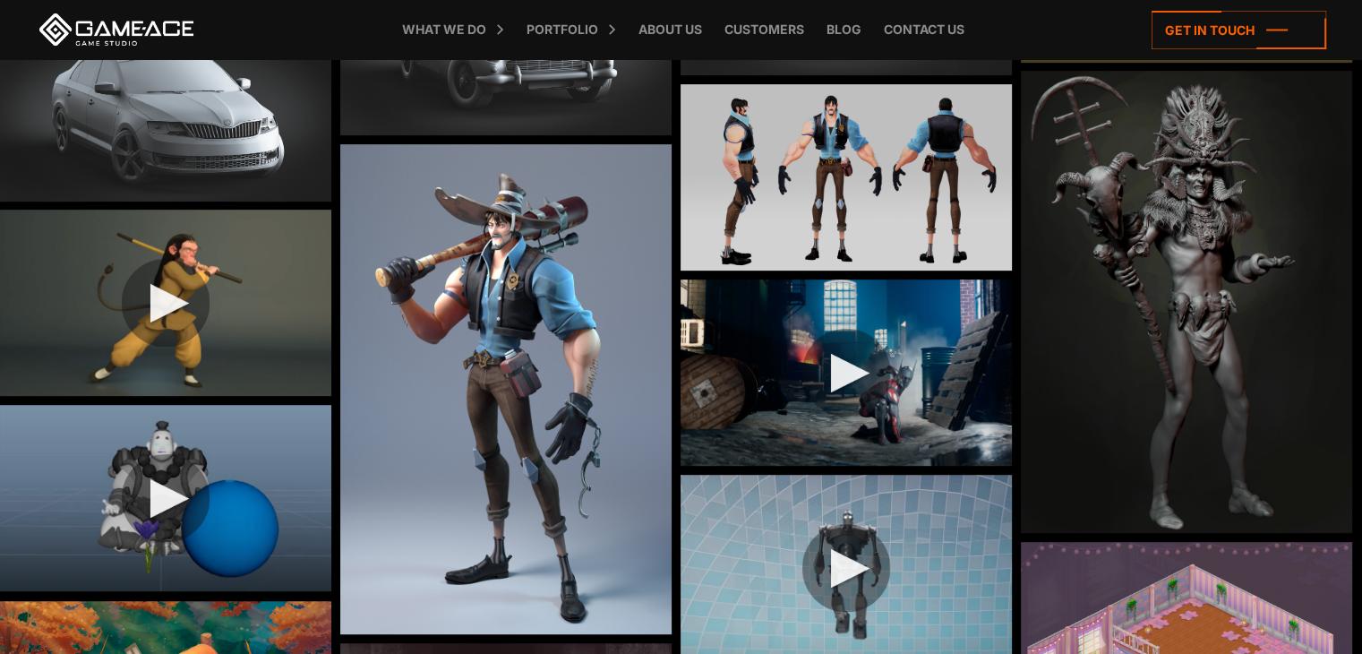
click at [154, 309] on img at bounding box center [165, 303] width 331 height 186
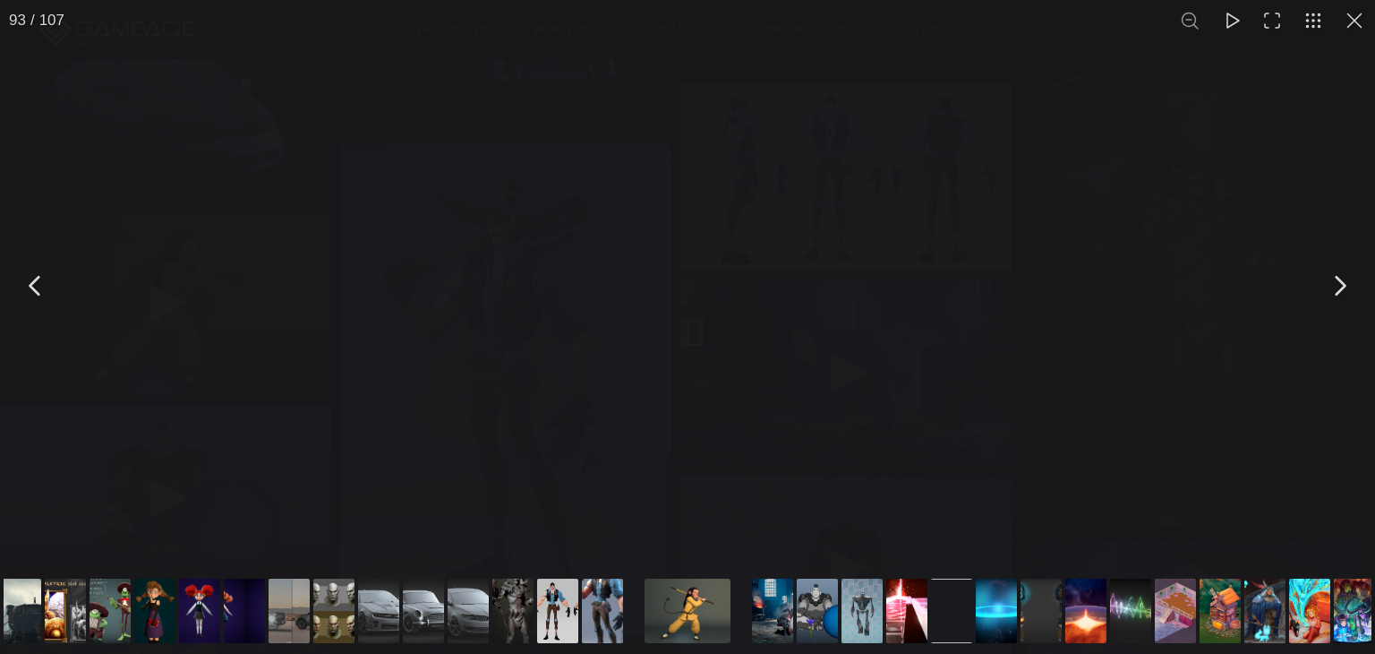
click at [1214, 176] on div "You can close this modal content with the ESC key" at bounding box center [687, 285] width 1375 height 571
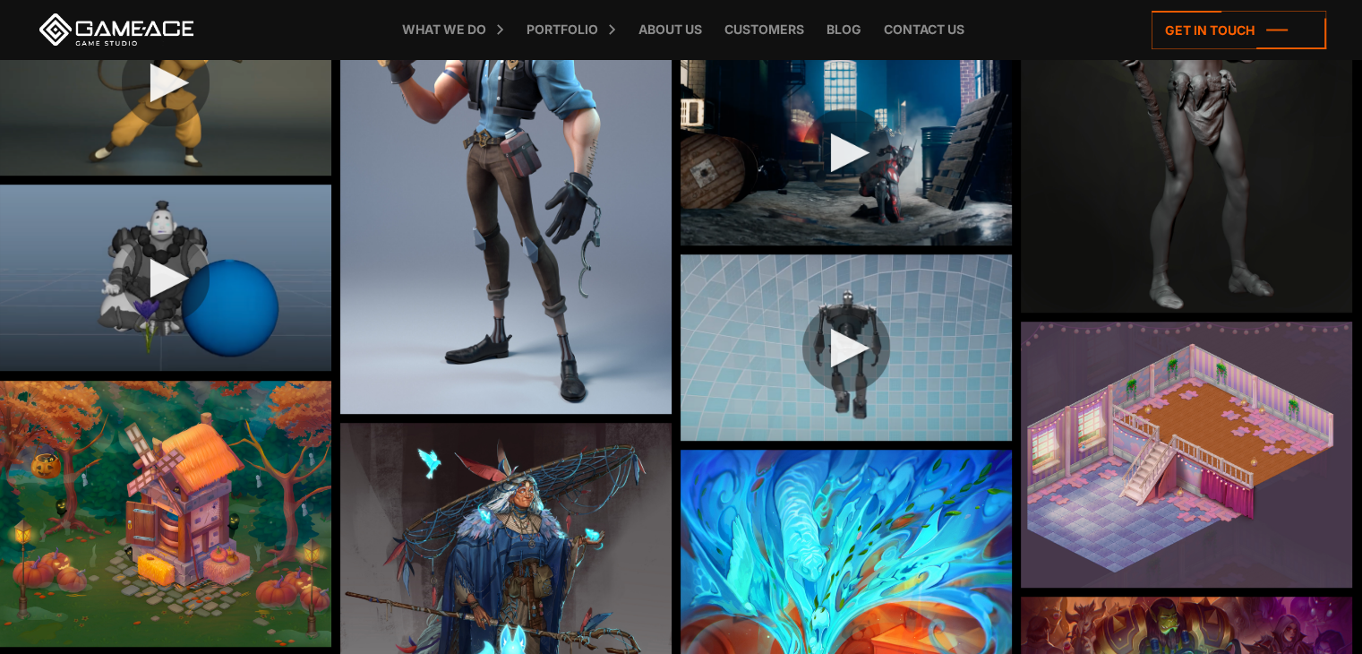
scroll to position [1074, 0]
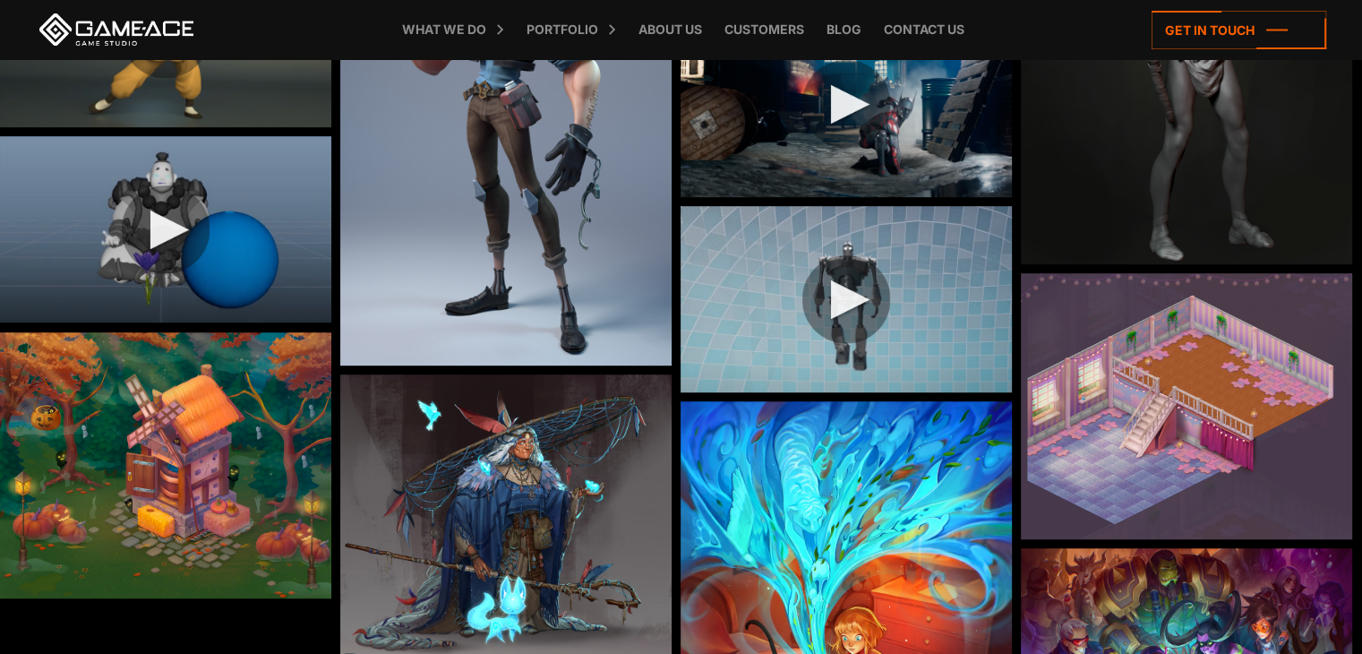
click at [843, 294] on img at bounding box center [845, 299] width 331 height 186
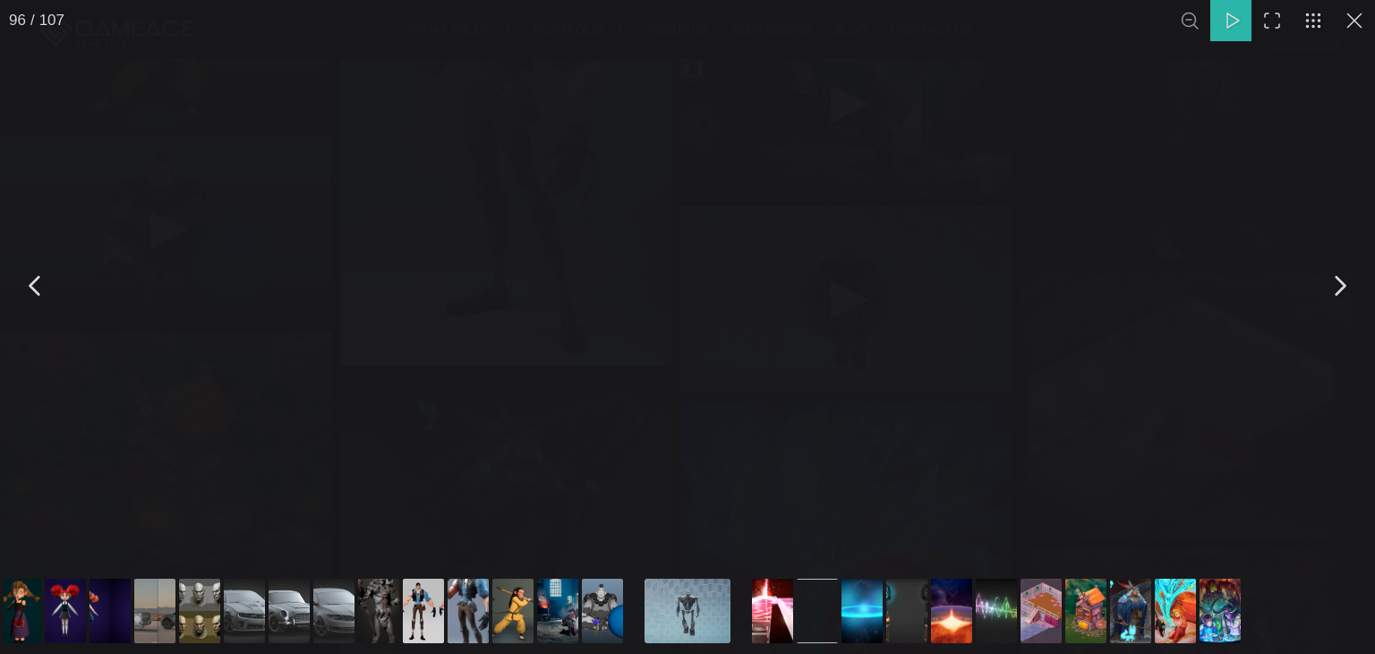
click at [1151, 190] on div "You can close this modal content with the ESC key" at bounding box center [687, 285] width 1375 height 571
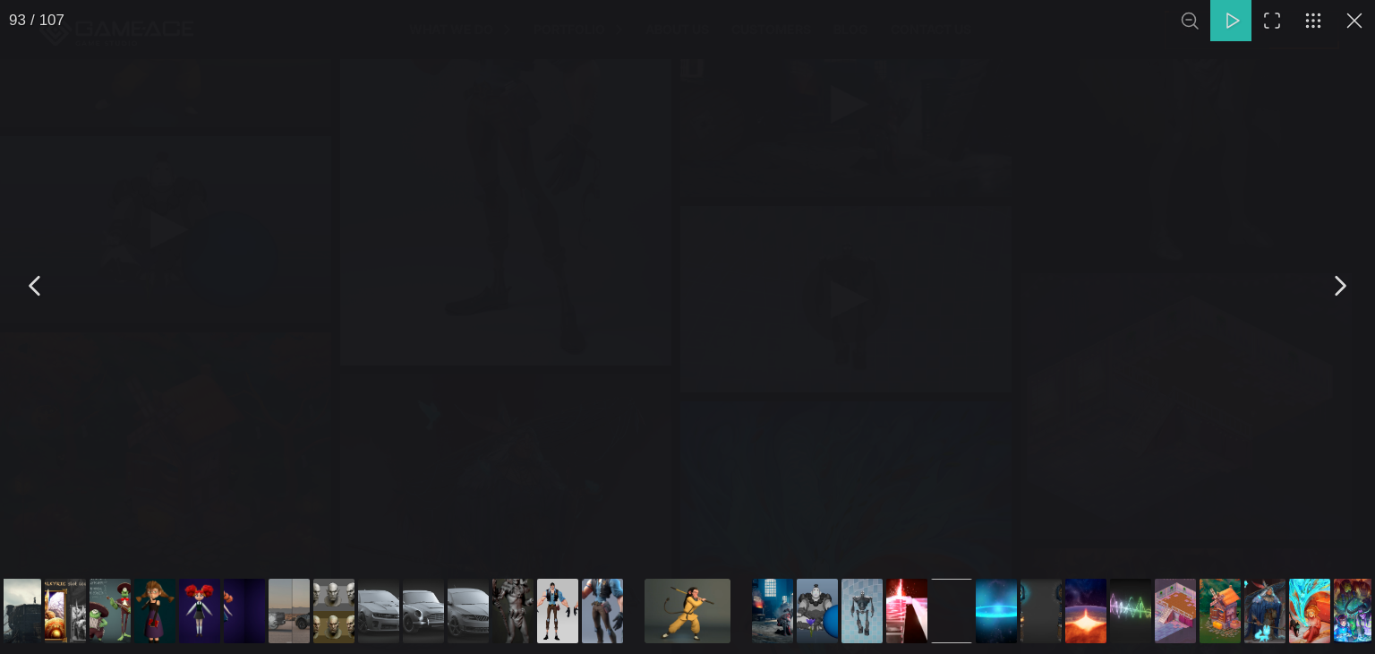
click at [1143, 200] on div "You can close this modal content with the ESC key" at bounding box center [687, 285] width 1375 height 571
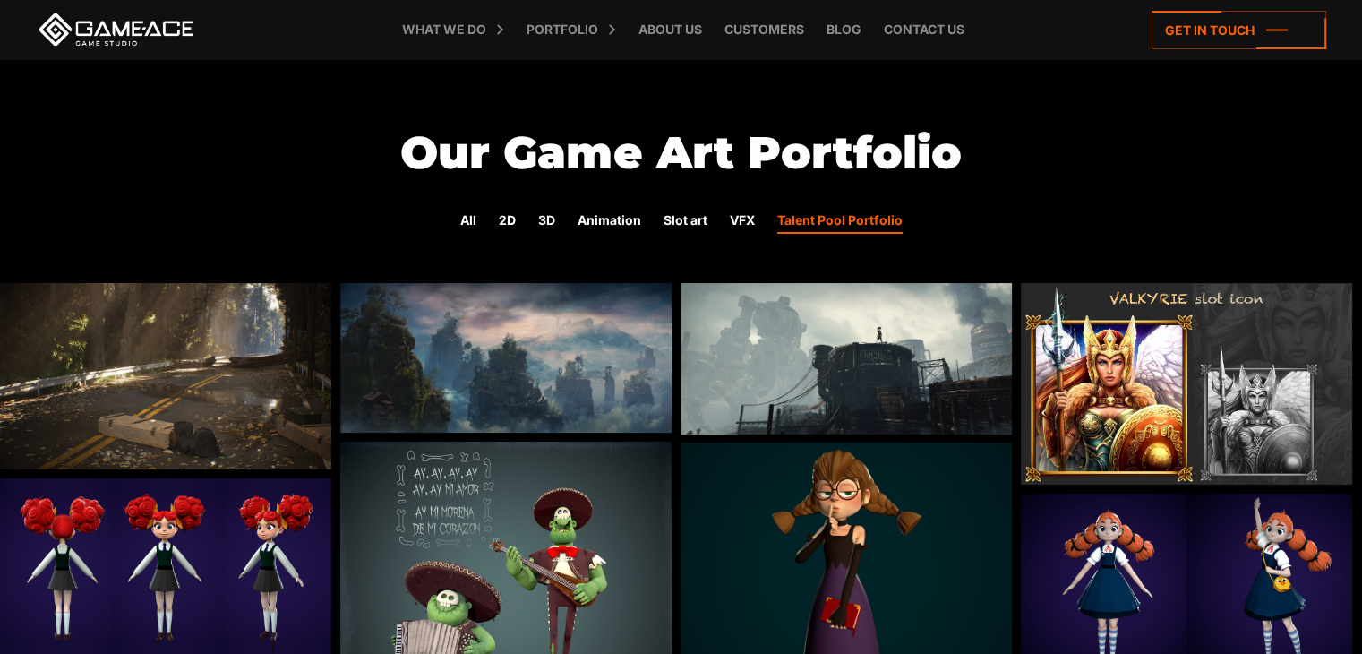
click at [173, 408] on img at bounding box center [165, 376] width 331 height 186
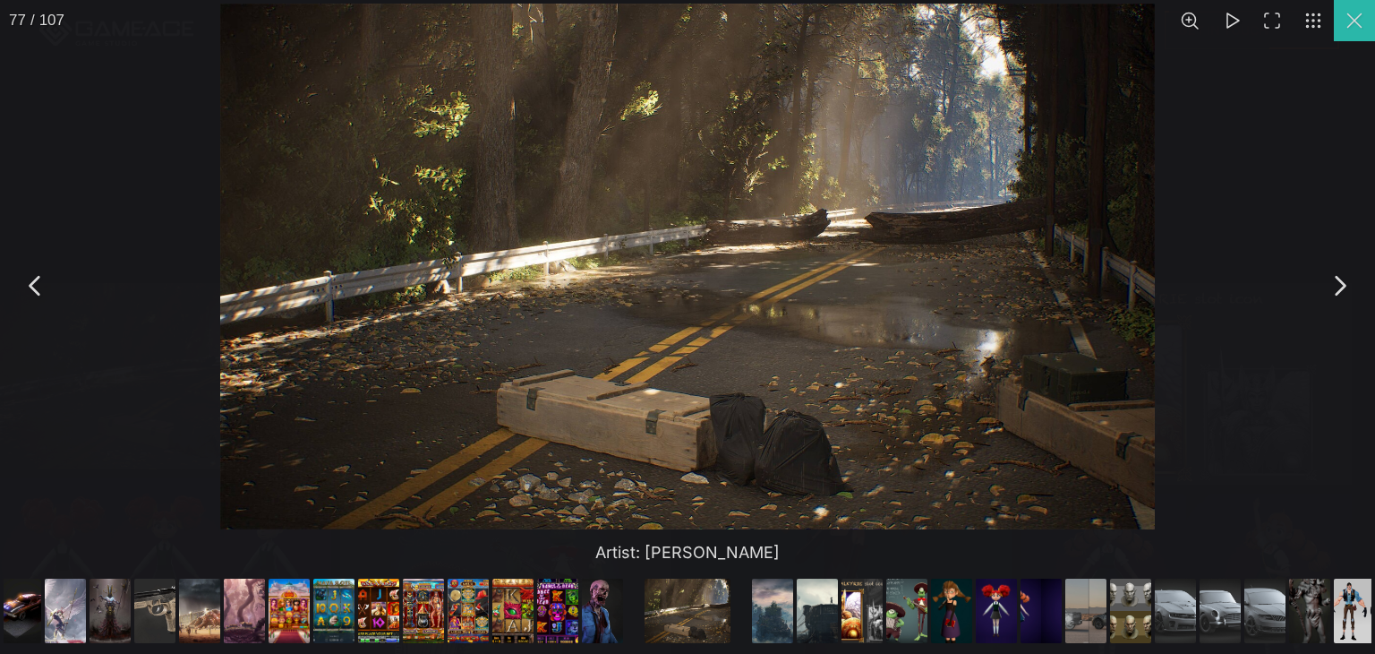
click at [1348, 15] on button "You can close this modal content with the ESC key" at bounding box center [1354, 20] width 41 height 41
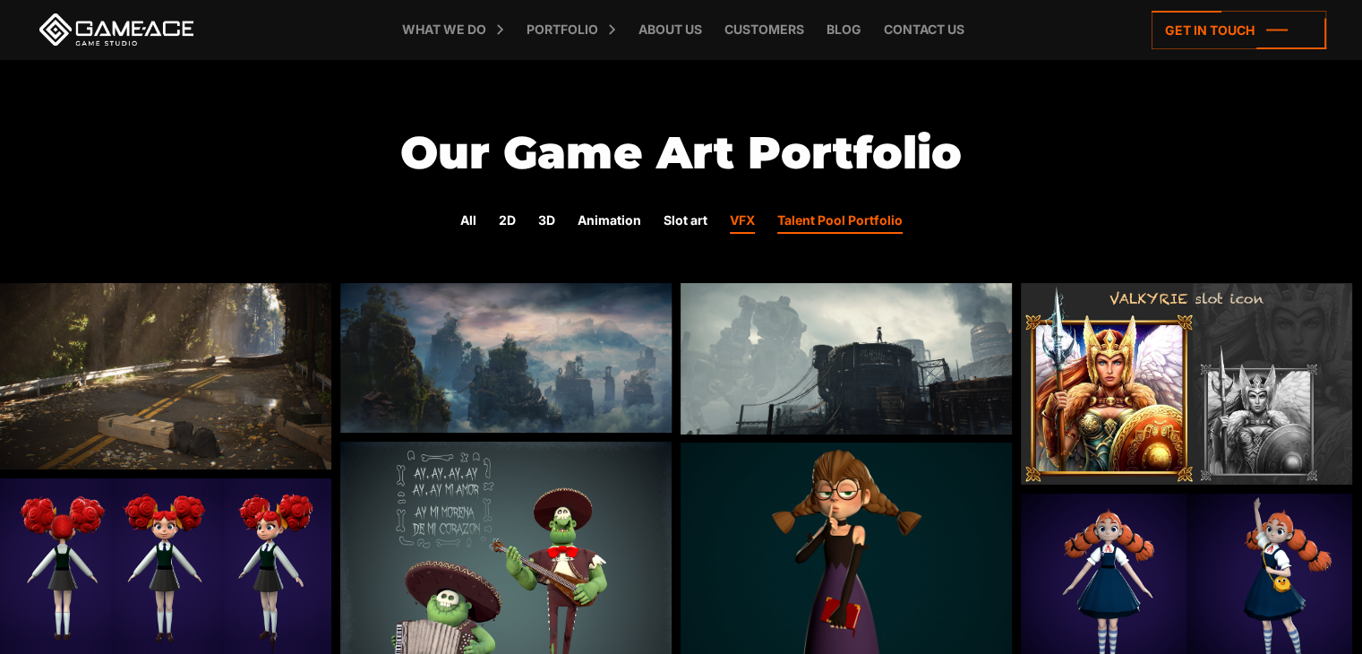
click at [743, 223] on link "VFX" at bounding box center [742, 221] width 25 height 23
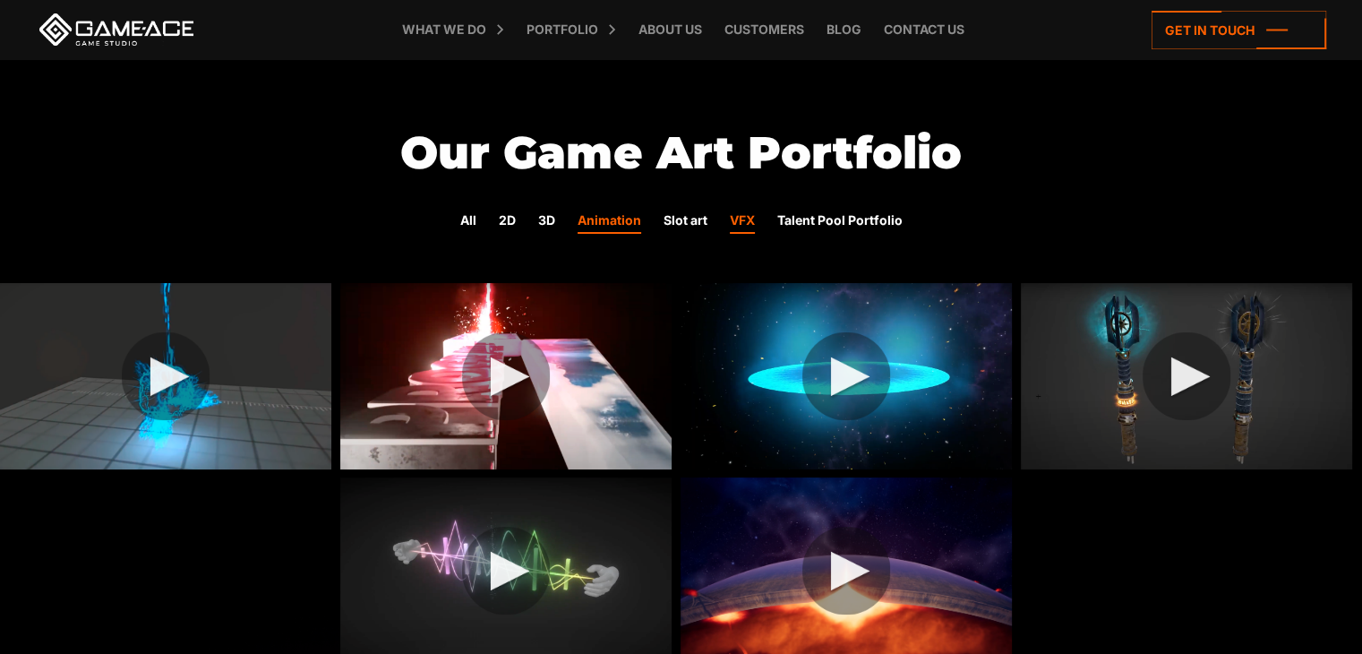
click at [598, 224] on link "Animation" at bounding box center [610, 221] width 64 height 23
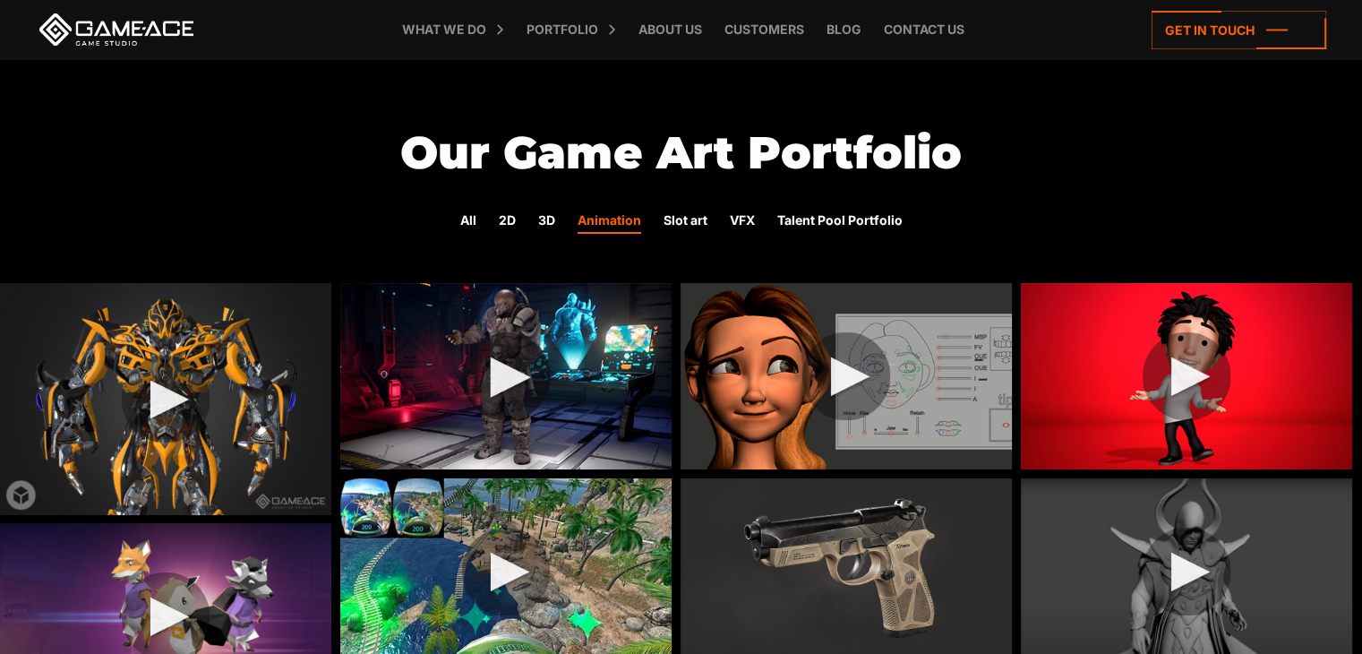
click at [517, 377] on img at bounding box center [505, 376] width 331 height 186
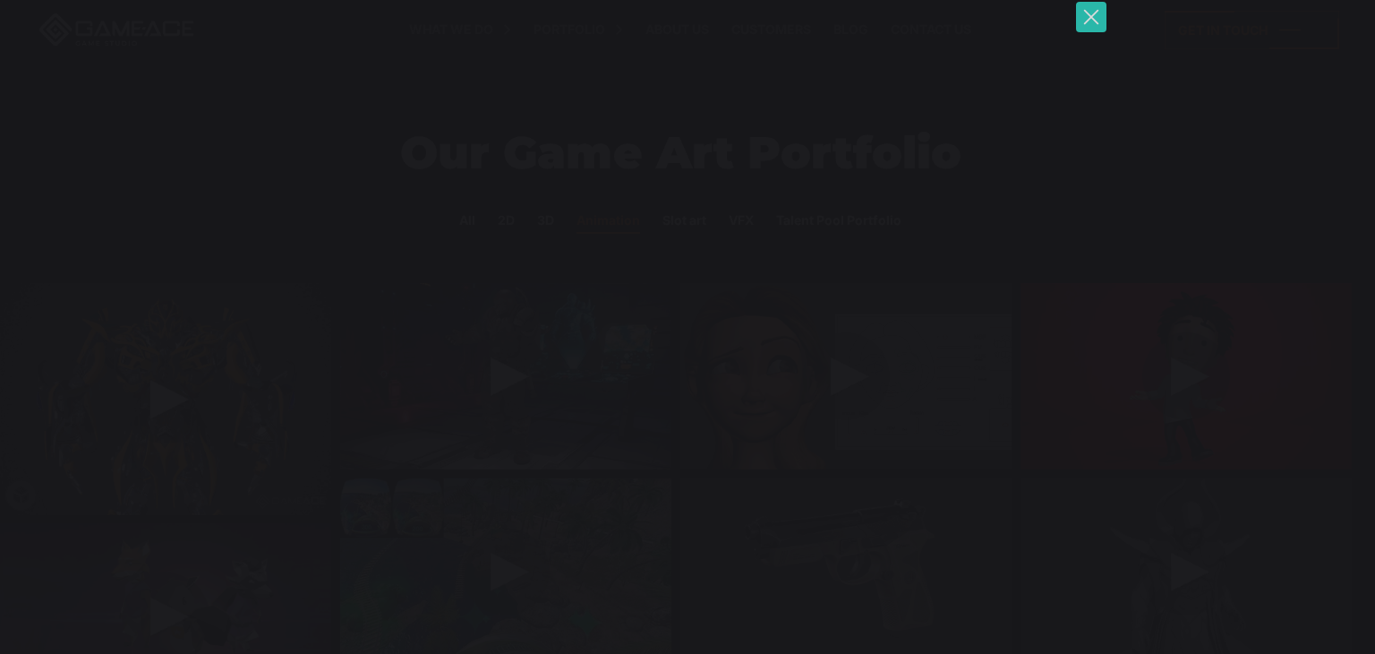
click at [1089, 15] on button "You can close this modal content with the ESC key" at bounding box center [1091, 17] width 30 height 30
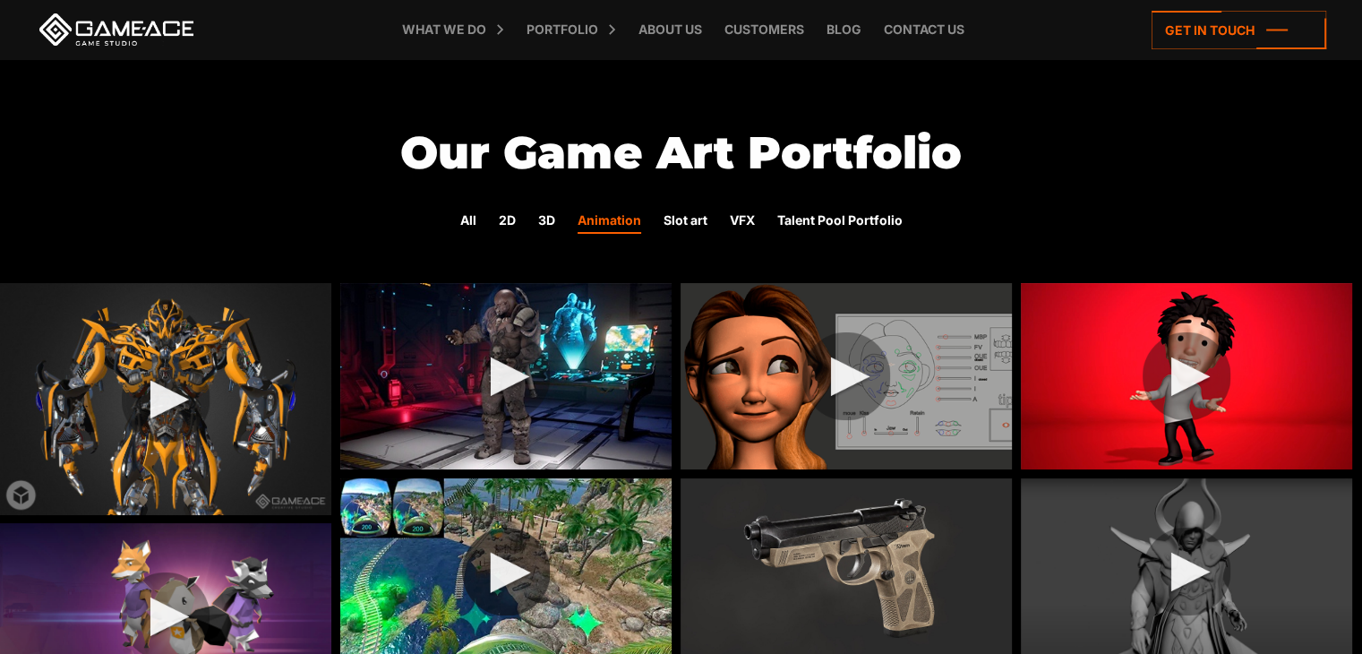
click at [516, 576] on img at bounding box center [505, 571] width 331 height 186
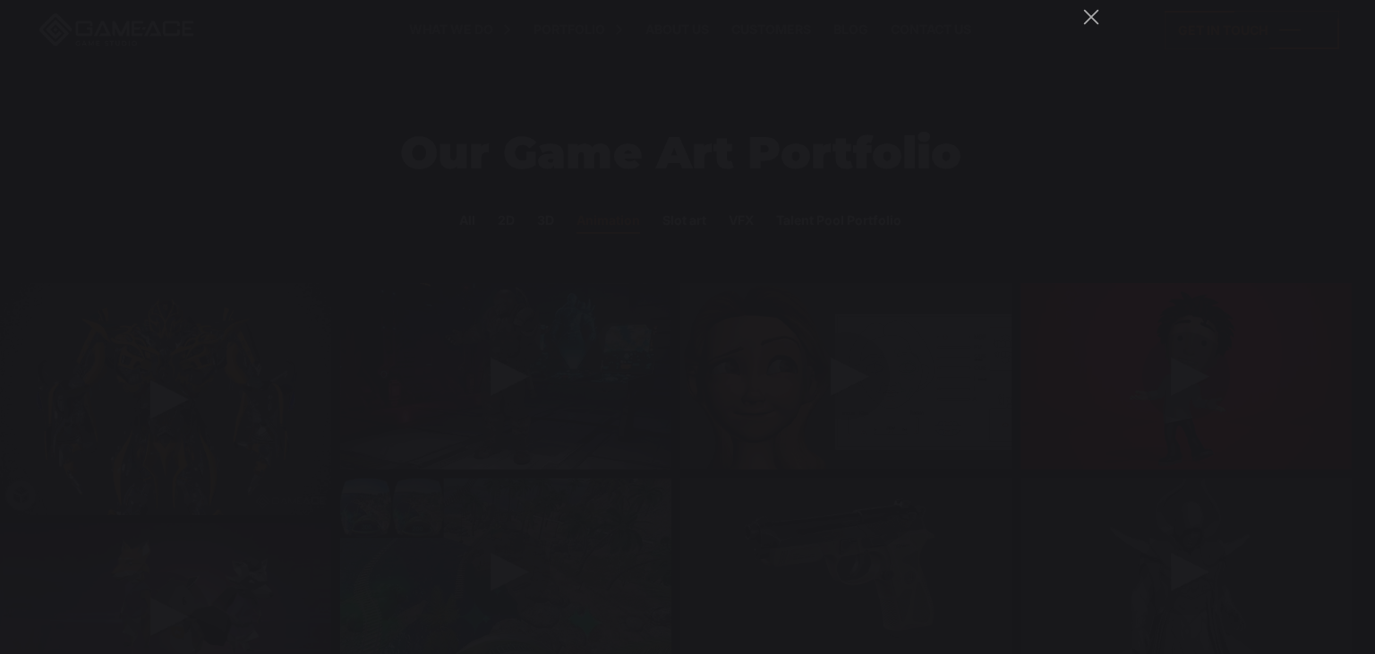
click at [1162, 357] on div "You can close this modal content with the ESC key" at bounding box center [687, 327] width 1375 height 654
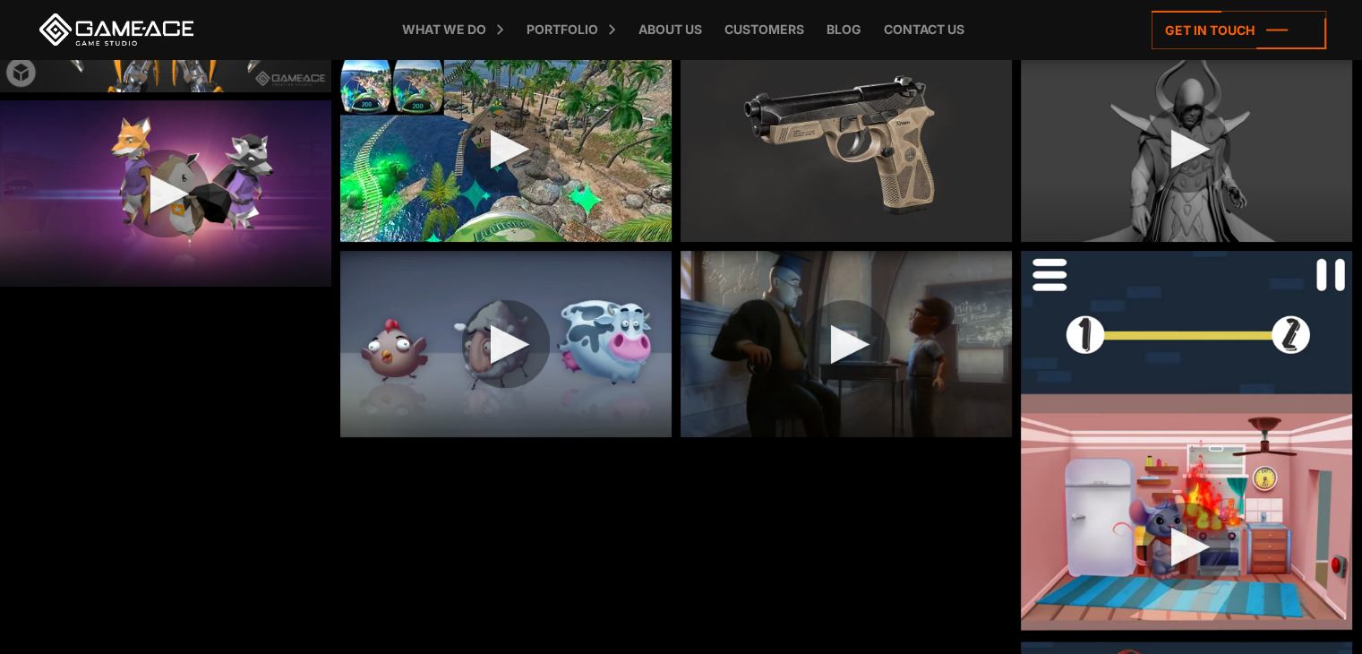
scroll to position [269, 0]
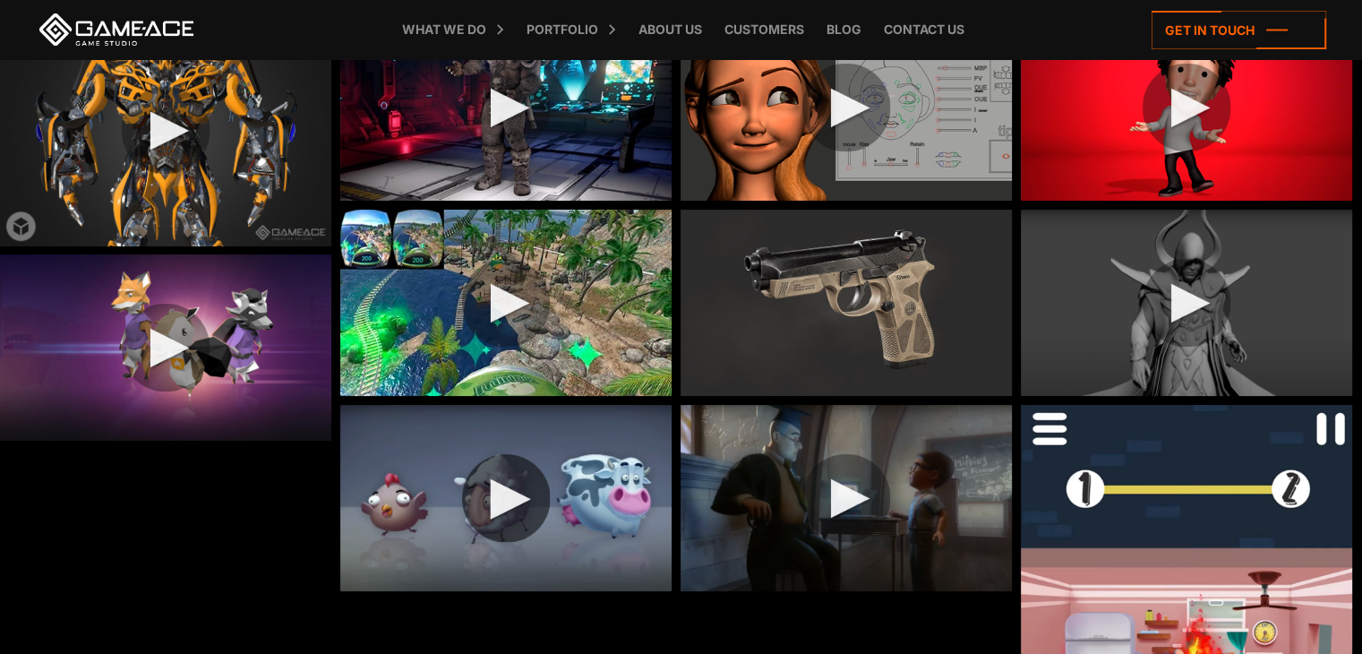
click at [485, 466] on img at bounding box center [505, 498] width 331 height 186
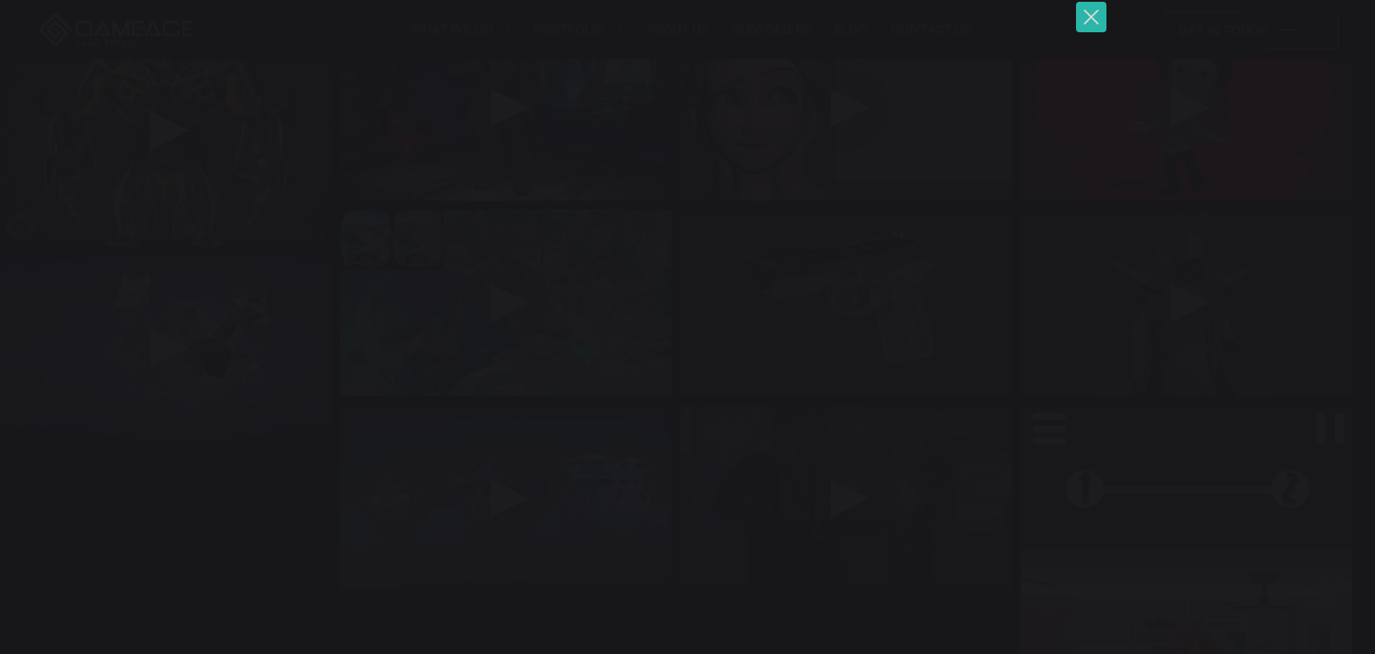
click at [1089, 19] on button "You can close this modal content with the ESC key" at bounding box center [1091, 17] width 30 height 30
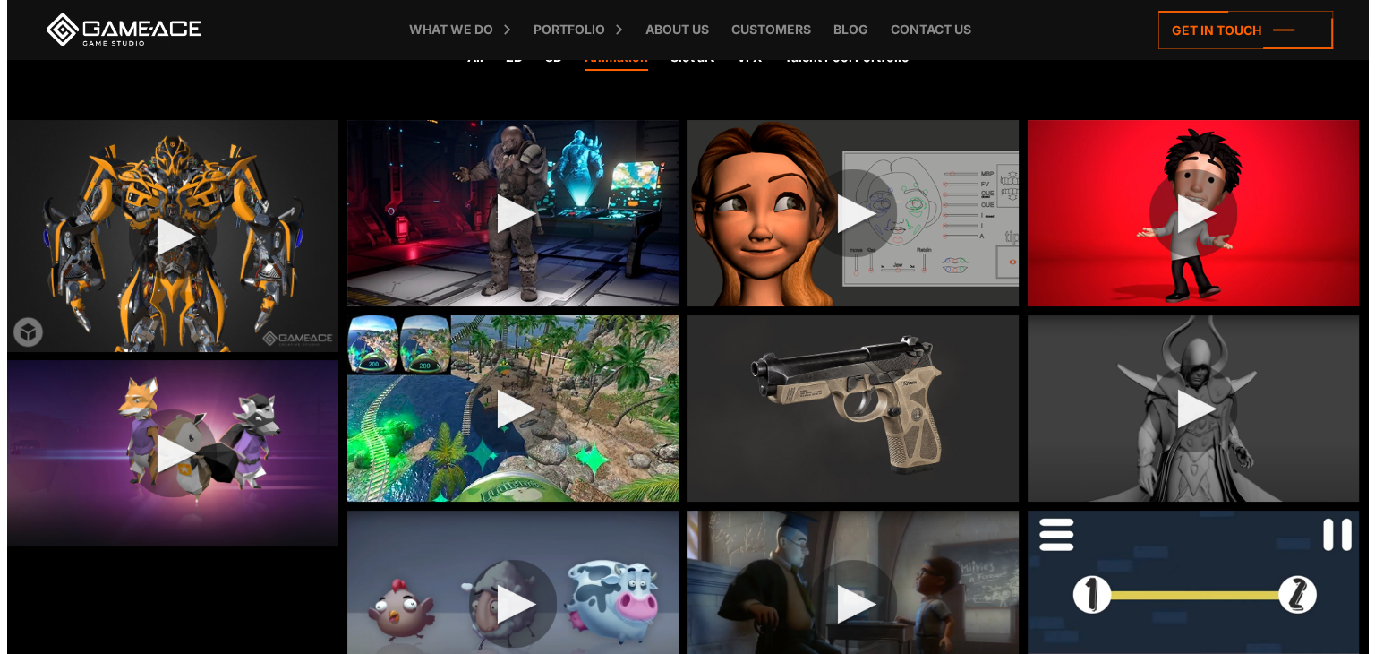
scroll to position [0, 0]
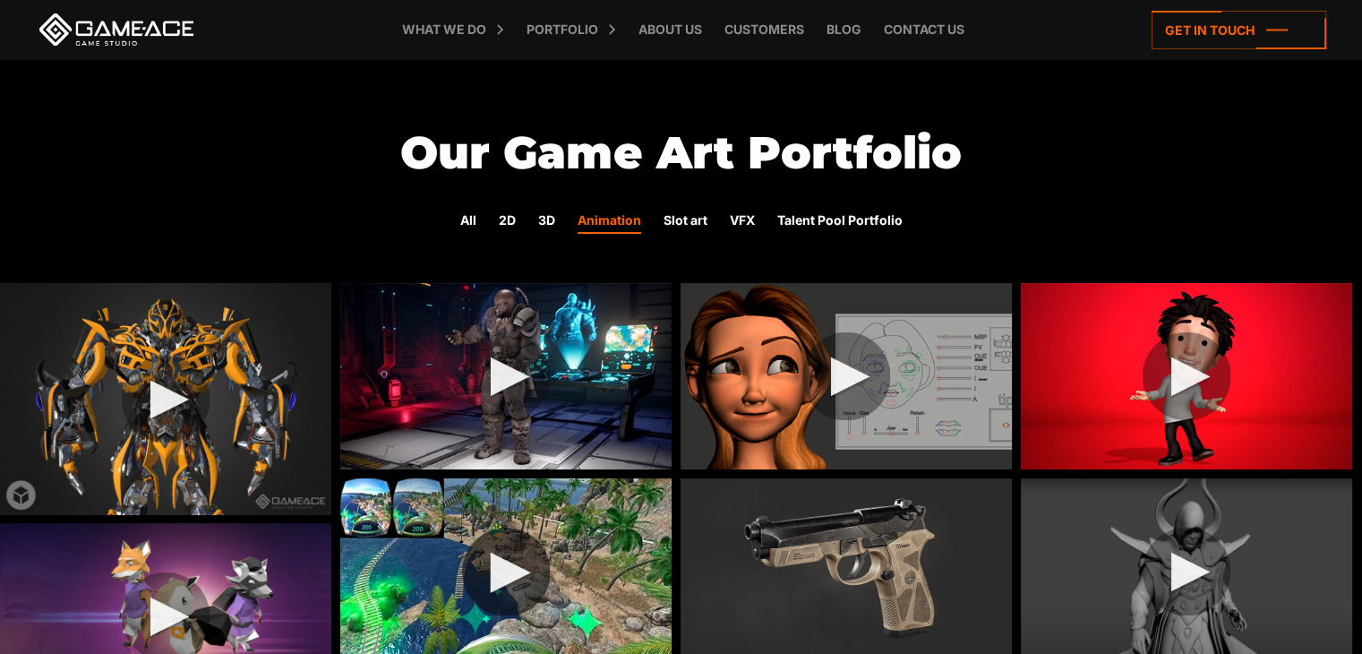
click at [498, 581] on img at bounding box center [505, 571] width 331 height 186
